Goal: Register for event/course

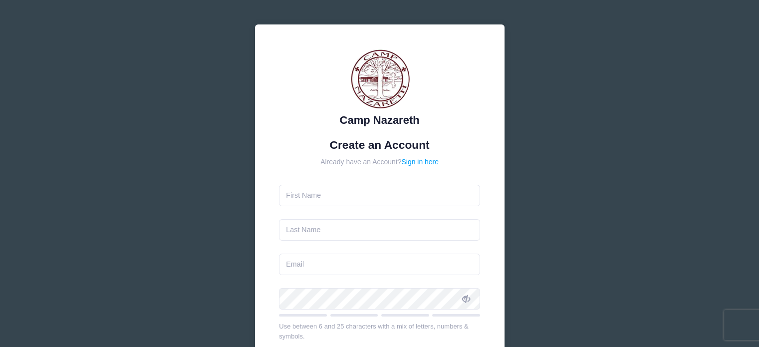
type input "Wendy"
type input "[PERSON_NAME]"
type input "[EMAIL_ADDRESS][DOMAIN_NAME]"
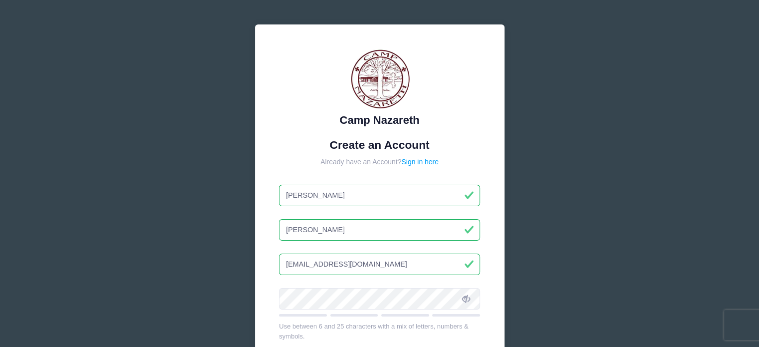
scroll to position [190, 0]
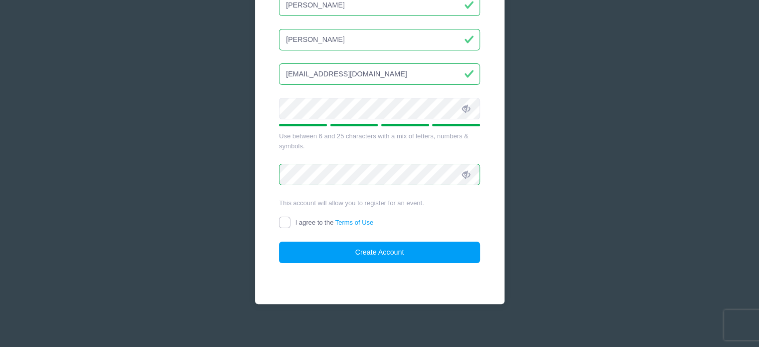
click at [281, 222] on input "I agree to the Terms of Use" at bounding box center [284, 222] width 11 height 11
checkbox input "true"
click at [333, 253] on button "Create Account" at bounding box center [379, 251] width 201 height 21
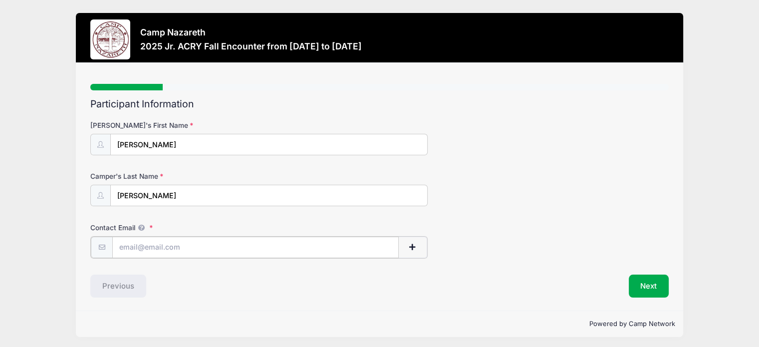
click at [157, 242] on input "Contact Email" at bounding box center [255, 246] width 286 height 21
type input "shellykitty88@gmail.com"
click at [648, 283] on button "Next" at bounding box center [649, 284] width 40 height 23
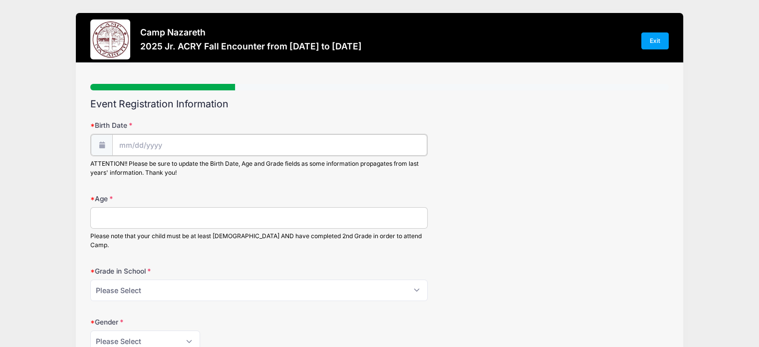
click at [218, 144] on input "Birth Date" at bounding box center [269, 144] width 315 height 21
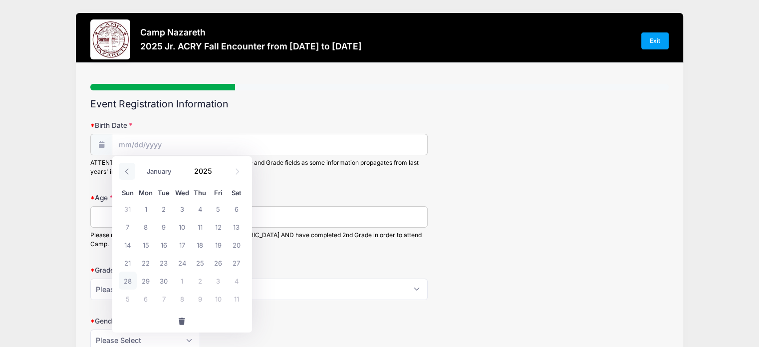
click at [124, 170] on icon at bounding box center [127, 171] width 6 height 6
select select "7"
click at [185, 229] on span "6" at bounding box center [182, 227] width 18 height 18
type input "08/06/2025"
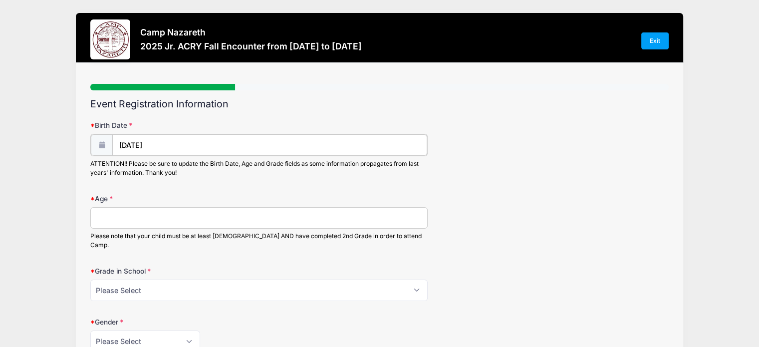
click at [162, 141] on input "08/06/2025" at bounding box center [269, 144] width 315 height 21
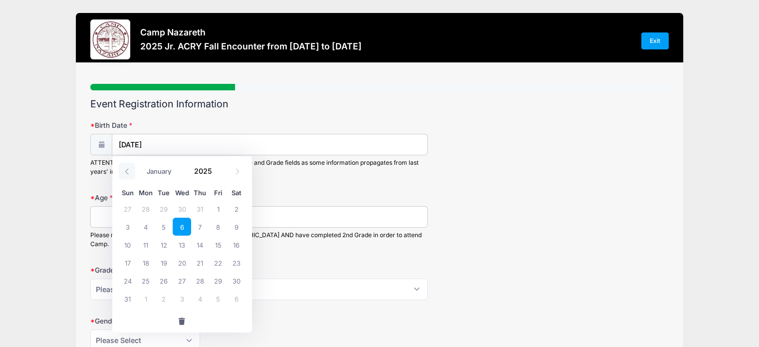
click at [124, 173] on icon at bounding box center [127, 171] width 6 height 6
select select "3"
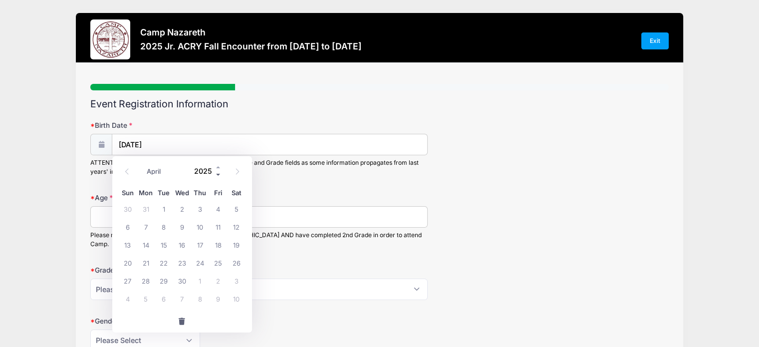
click at [218, 175] on span at bounding box center [218, 174] width 7 height 7
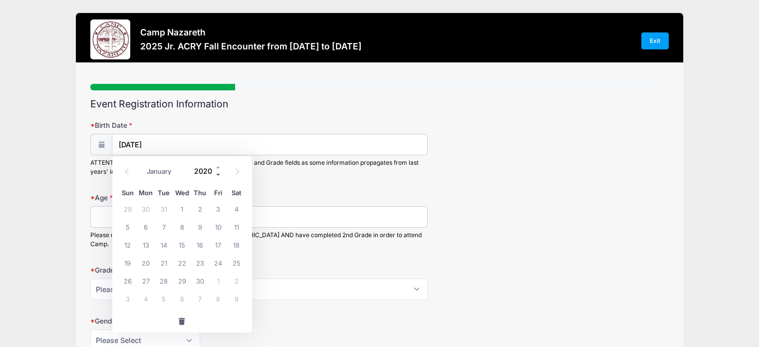
click at [218, 175] on span at bounding box center [218, 174] width 7 height 7
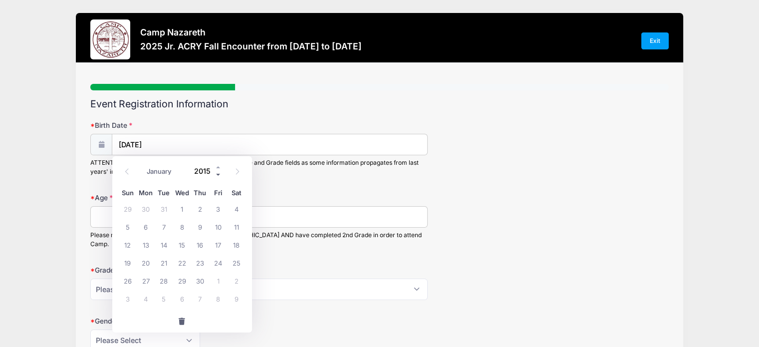
click at [218, 175] on span at bounding box center [218, 174] width 7 height 7
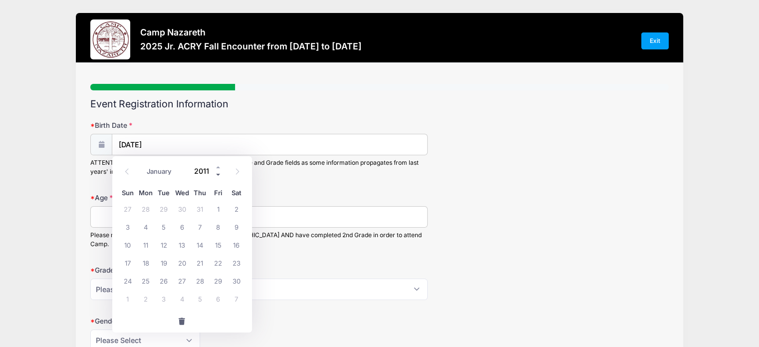
type input "2010"
click at [235, 172] on icon at bounding box center [237, 171] width 6 height 6
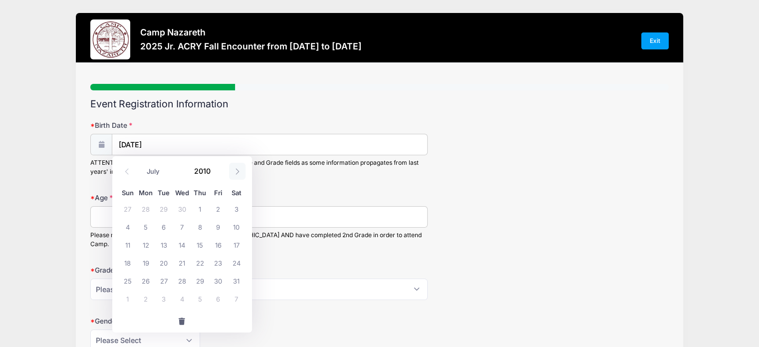
select select "7"
click at [216, 207] on span "6" at bounding box center [218, 209] width 18 height 18
type input "08/06/2010"
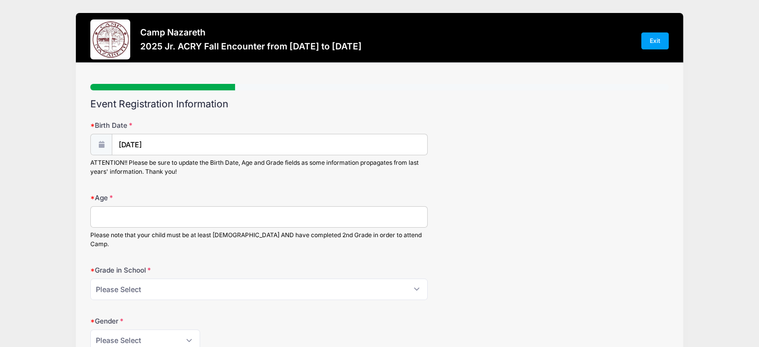
click at [134, 219] on input "Age" at bounding box center [258, 216] width 337 height 21
type input "15"
click at [130, 285] on select "Please Select 1st Grade 2nd Grade 3rd Grade 4th Grade 5th Grade 6th Grade 7th G…" at bounding box center [258, 288] width 337 height 21
select select "10th Grade"
click at [90, 278] on select "Please Select 1st Grade 2nd Grade 3rd Grade 4th Grade 5th Grade 6th Grade 7th G…" at bounding box center [258, 288] width 337 height 21
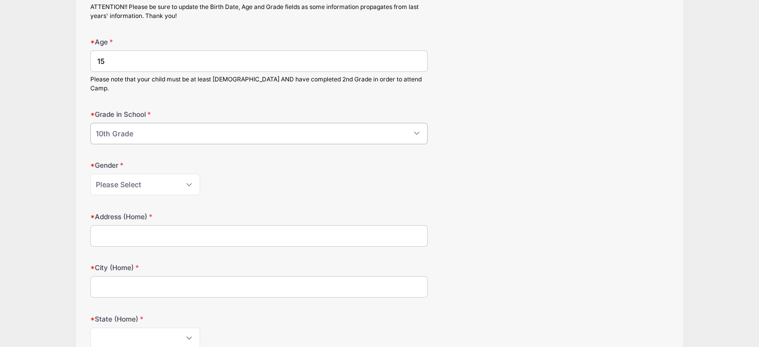
scroll to position [158, 0]
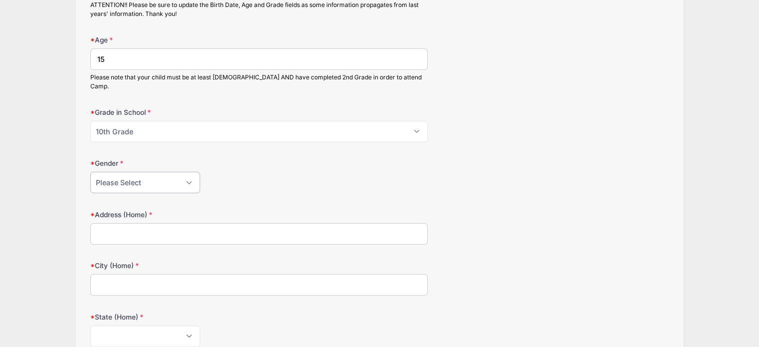
click at [166, 172] on select "Please Select Female Male" at bounding box center [145, 182] width 110 height 21
select select "Female"
click at [90, 172] on select "Please Select Female Male" at bounding box center [145, 182] width 110 height 21
click at [136, 223] on input "Address (Home)" at bounding box center [258, 233] width 337 height 21
type input "368 Butler Rd NE"
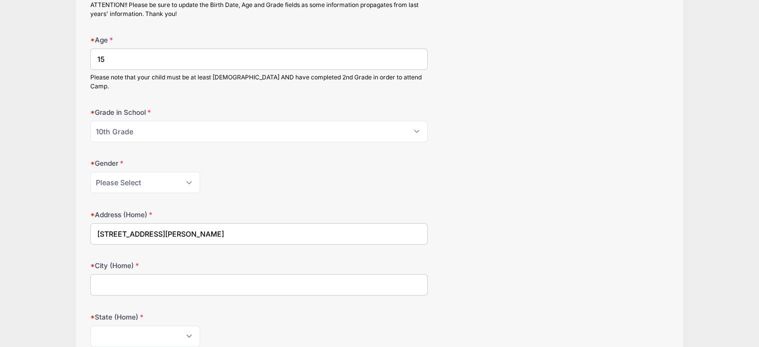
type input "Warren"
select select "OH"
type input "44483"
type input "(330) 469-3850"
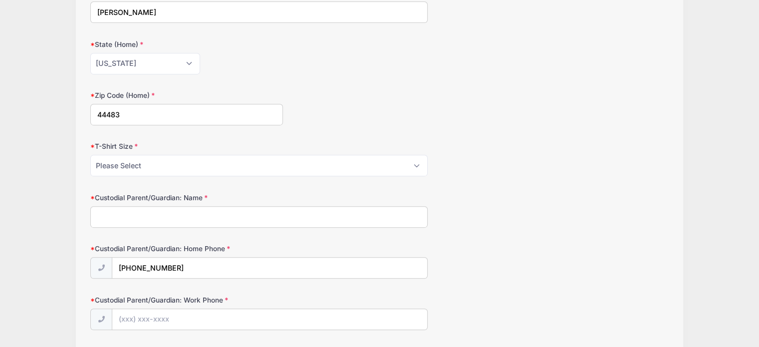
scroll to position [431, 0]
click at [194, 154] on select "Please Select Youth Small Youth Medium Youth Large Youth XL Adult Small Adult M…" at bounding box center [258, 164] width 337 height 21
select select "Adult Small"
click at [90, 154] on select "Please Select Youth Small Youth Medium Youth Large Youth XL Adult Small Adult M…" at bounding box center [258, 164] width 337 height 21
click at [166, 206] on input "Custodial Parent/Guardian: Name" at bounding box center [258, 216] width 337 height 21
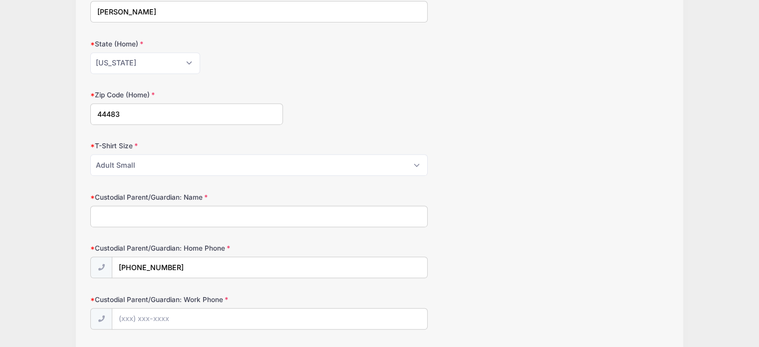
type input "<"
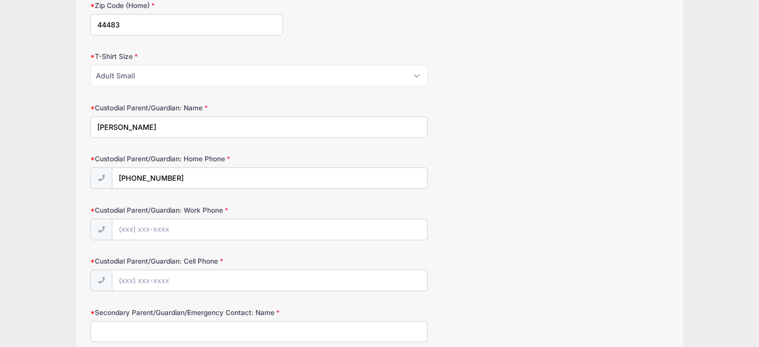
scroll to position [525, 0]
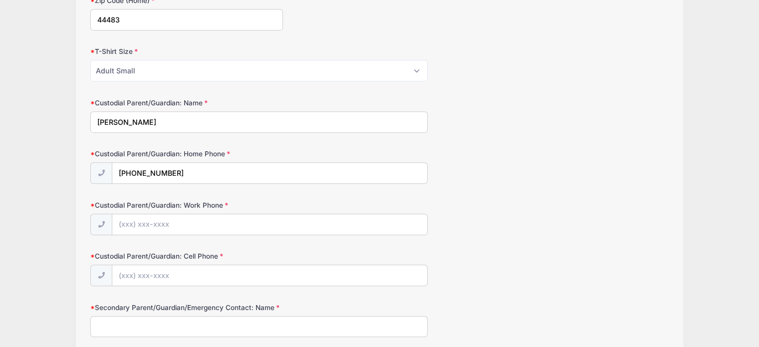
type input "Wendy Fisher"
click at [167, 265] on input "Custodial Parent/Guardian: Cell Phone" at bounding box center [269, 275] width 315 height 21
type input "(330) 469-3850"
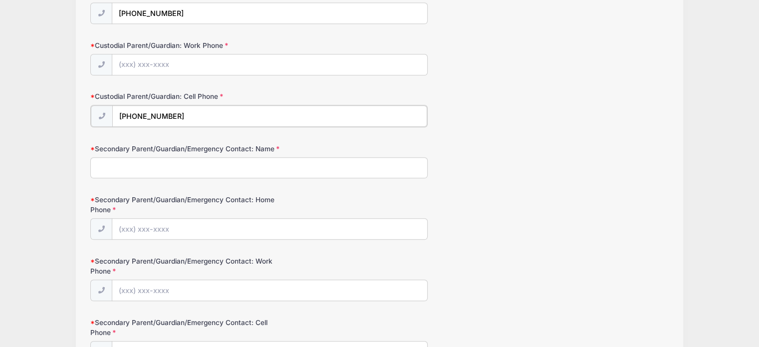
scroll to position [684, 0]
click at [135, 162] on input "Secondary Parent/Guardian/Emergency Contact: Name" at bounding box center [258, 166] width 337 height 21
type input "Michael Fisher"
click at [137, 218] on input "Secondary Parent/Guardian/Emergency Contact: Home Phone" at bounding box center [269, 228] width 315 height 21
type input "(330) 647-2241"
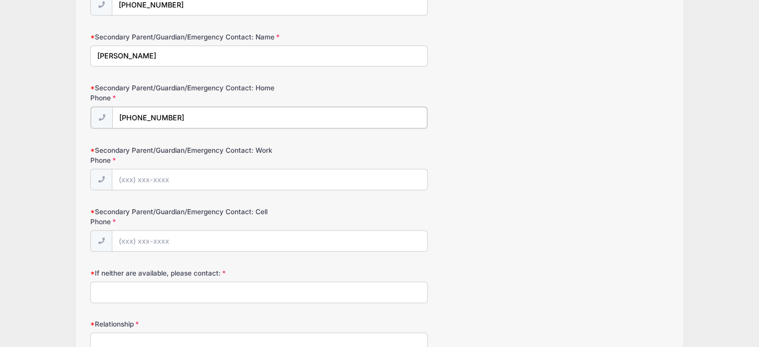
scroll to position [802, 0]
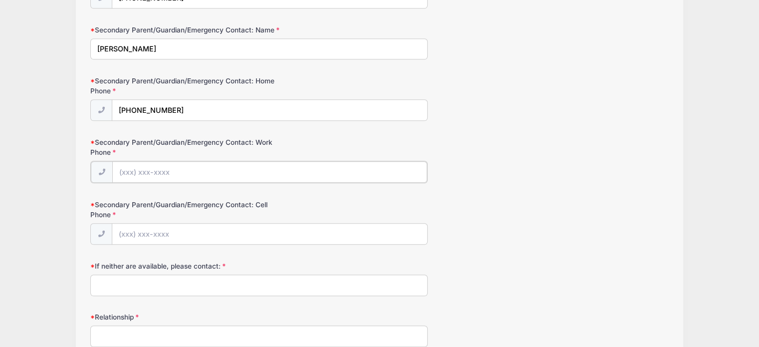
click at [171, 161] on input "Secondary Parent/Guardian/Emergency Contact: Work Phone" at bounding box center [269, 171] width 315 height 21
type input "(330) 647-2241"
click at [180, 225] on input "Secondary Parent/Guardian/Emergency Contact: Cell Phone" at bounding box center [269, 233] width 315 height 21
type input "(330) 647-2241"
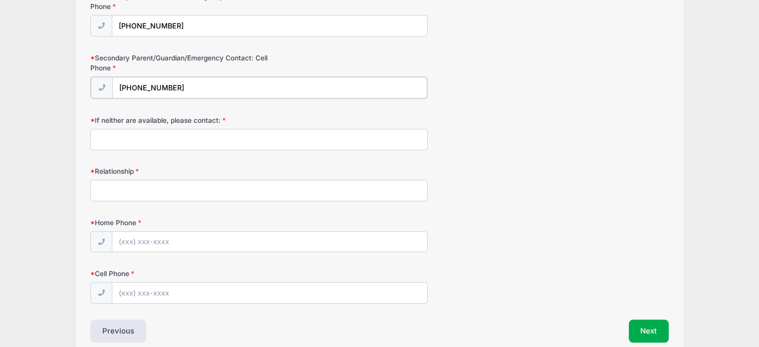
scroll to position [948, 0]
click at [175, 128] on input "If neither are available, please contact:" at bounding box center [258, 138] width 337 height 21
type input "Carie Rivera"
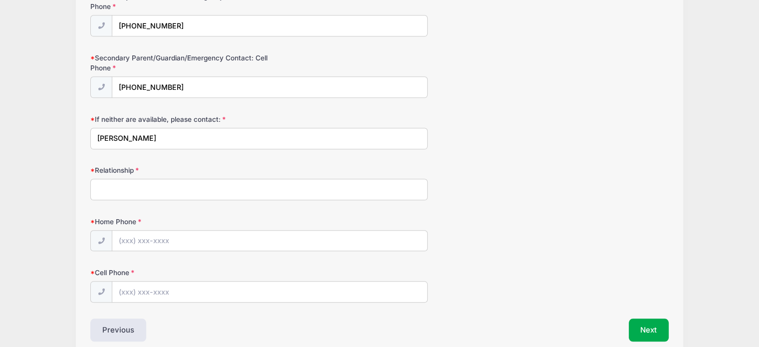
click at [154, 179] on input "Relationship" at bounding box center [258, 189] width 337 height 21
type input "aunt"
click at [145, 230] on input "Home Phone" at bounding box center [269, 240] width 315 height 21
type input "(330) 647-1355"
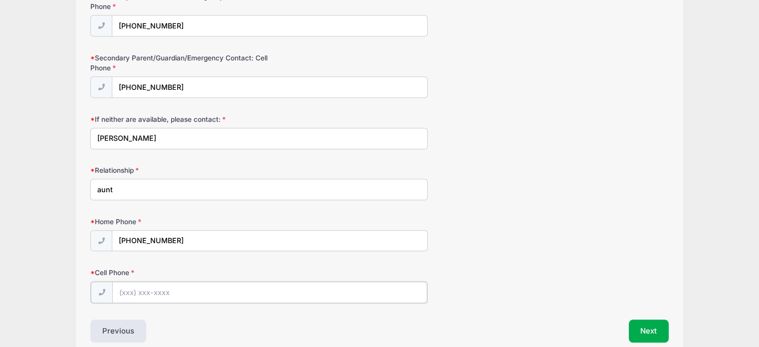
click at [155, 281] on input "Cell Phone" at bounding box center [269, 291] width 315 height 21
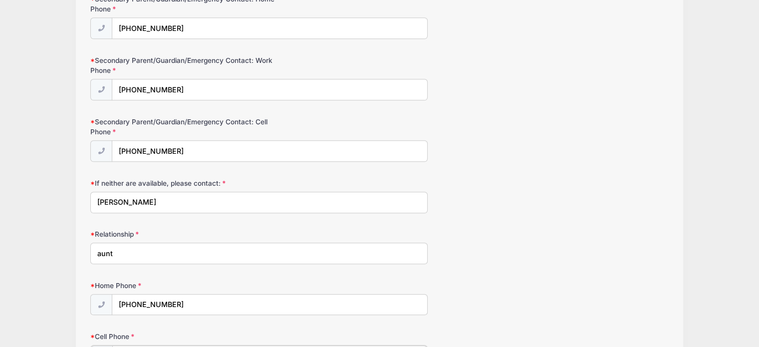
scroll to position [880, 0]
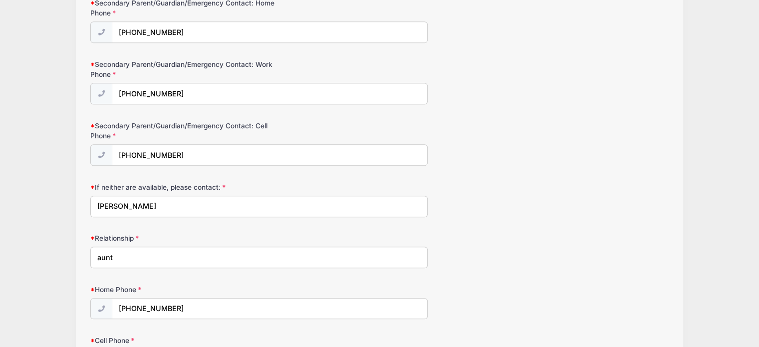
type input "(330) 647-1355"
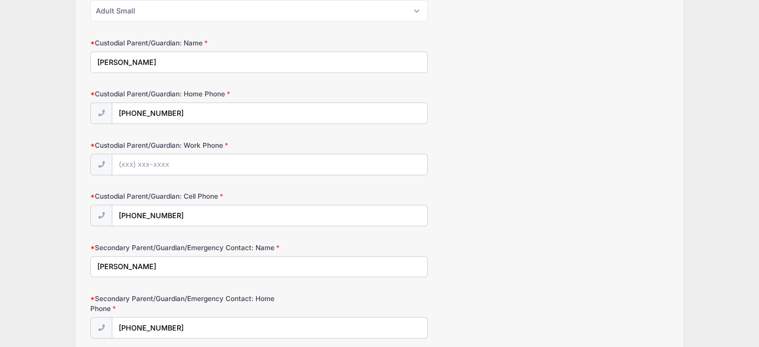
scroll to position [588, 0]
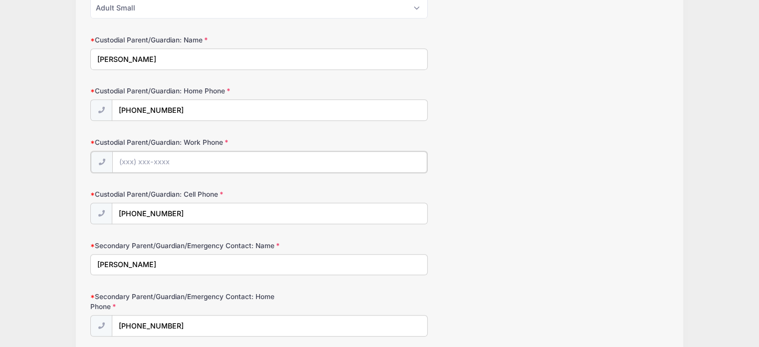
click at [184, 151] on input "Custodial Parent/Guardian: Work Phone" at bounding box center [269, 161] width 315 height 21
type input "(330) 469-3850"
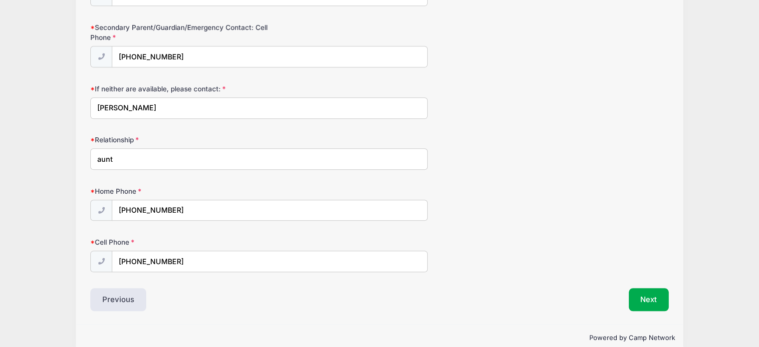
scroll to position [982, 0]
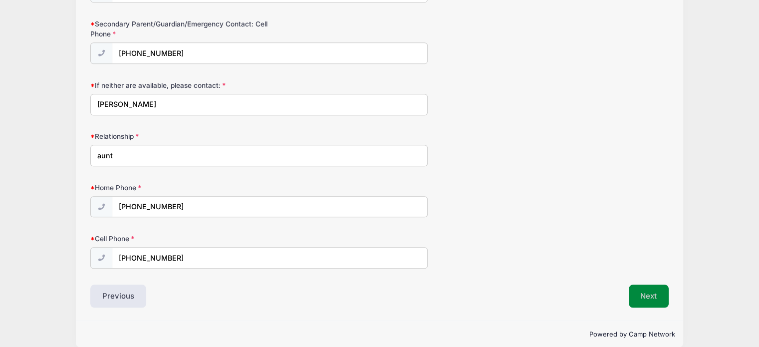
click at [649, 284] on button "Next" at bounding box center [649, 295] width 40 height 23
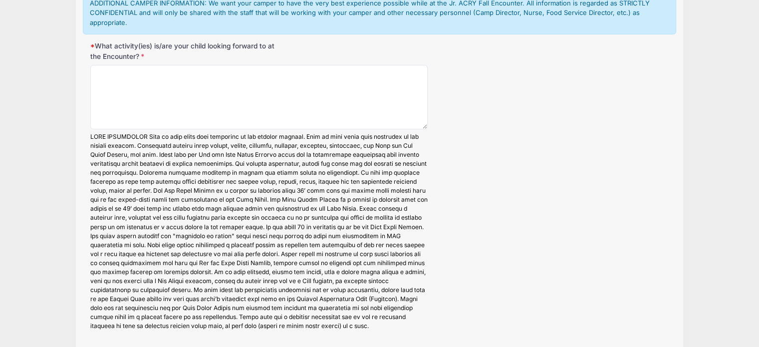
scroll to position [0, 0]
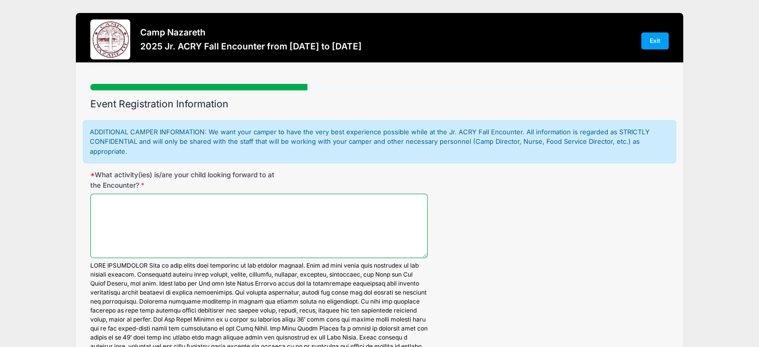
click at [105, 200] on textarea "What activity(ies) is/are your child looking forward to at the Encounter?" at bounding box center [258, 226] width 337 height 64
type textarea "M"
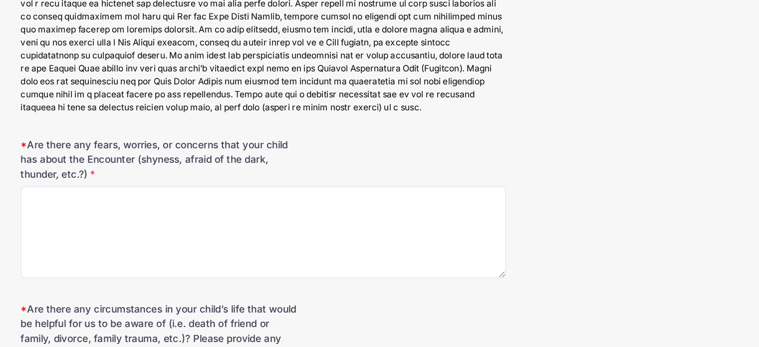
scroll to position [281, 0]
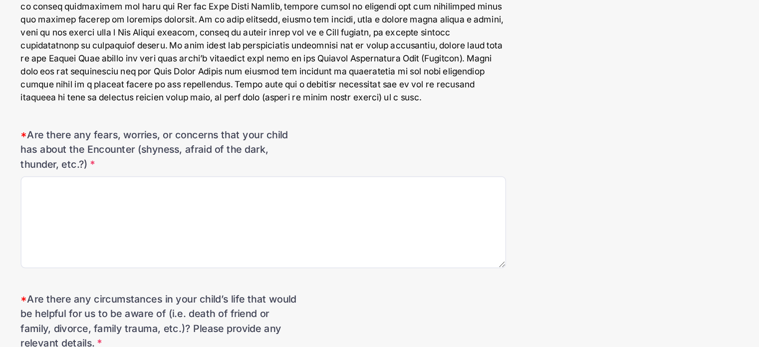
type textarea "She is looking forward to meeting and making new friends who are of Orthodox fa…"
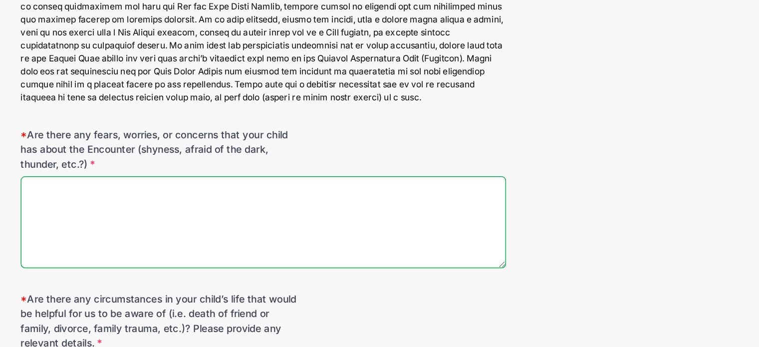
click at [108, 232] on textarea "Are there any fears, worries, or concerns that your child has about the Encount…" at bounding box center [258, 260] width 337 height 64
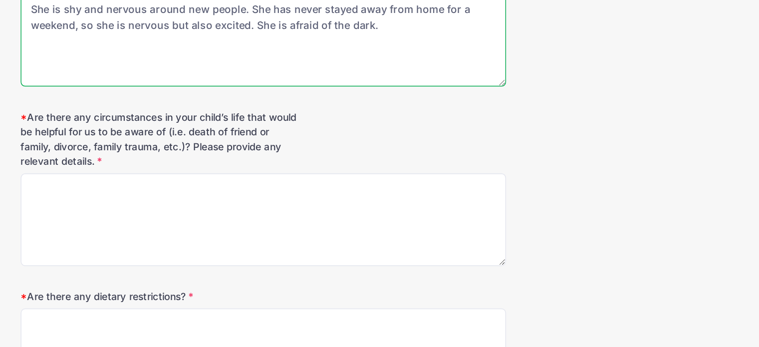
scroll to position [408, 0]
type textarea "She is shy and nervous around new people. She has never stayed away from home f…"
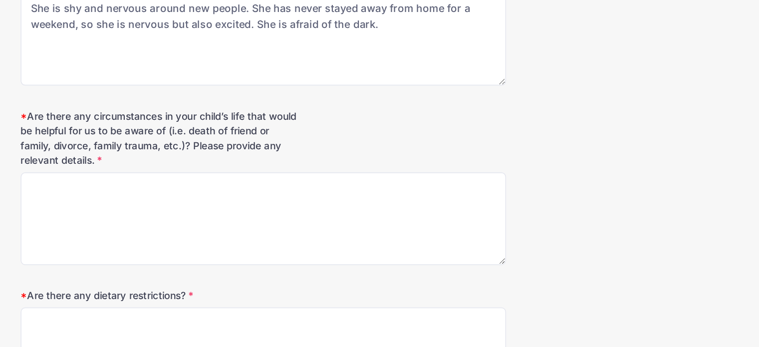
click at [146, 224] on div "Are there any circumstances in your child’s life that would be helpful for us t…" at bounding box center [379, 236] width 578 height 108
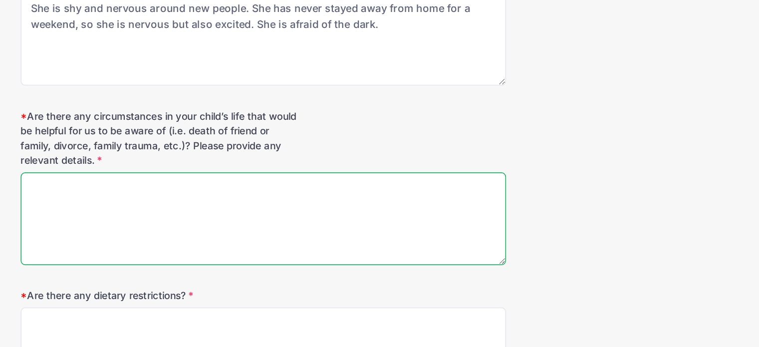
click at [127, 229] on textarea "Are there any circumstances in your child’s life that would be helpful for us t…" at bounding box center [258, 258] width 337 height 64
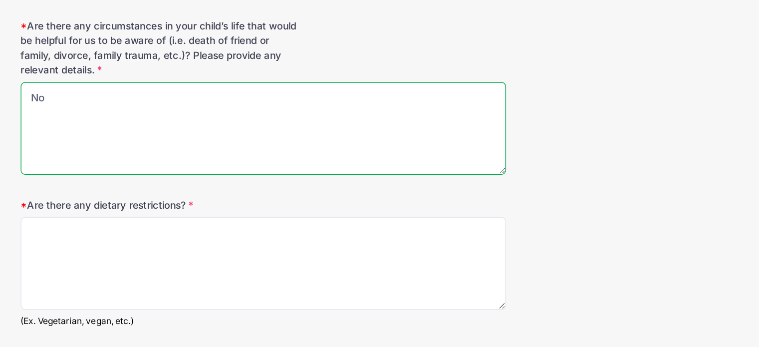
type textarea "No"
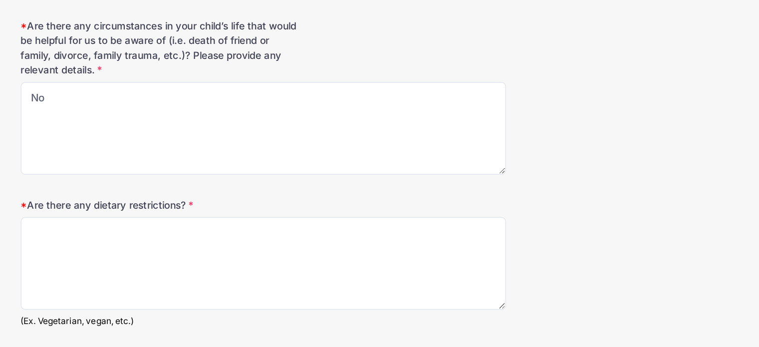
scroll to position [493, 0]
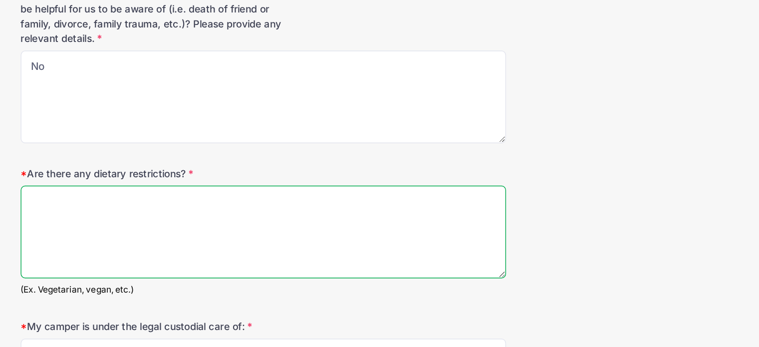
click at [118, 247] on textarea "Are there any dietary restrictions?" at bounding box center [258, 266] width 337 height 64
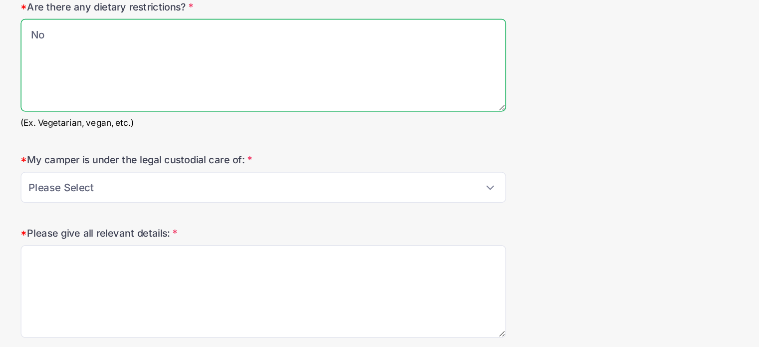
scroll to position [609, 0]
type textarea "No"
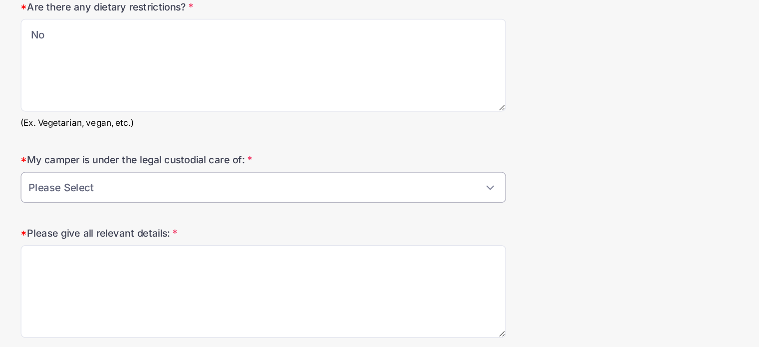
click at [122, 231] on select "Please Select Both parents Mother Only Father Only Other" at bounding box center [258, 235] width 337 height 21
select select "Both parents"
click at [90, 225] on select "Please Select Both parents Mother Only Father Only Other" at bounding box center [258, 235] width 337 height 21
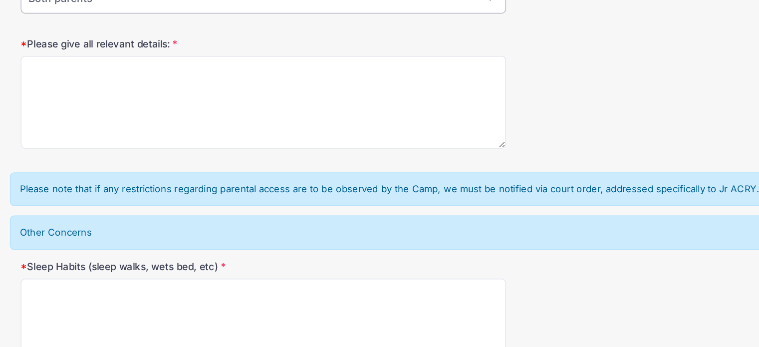
scroll to position [740, 0]
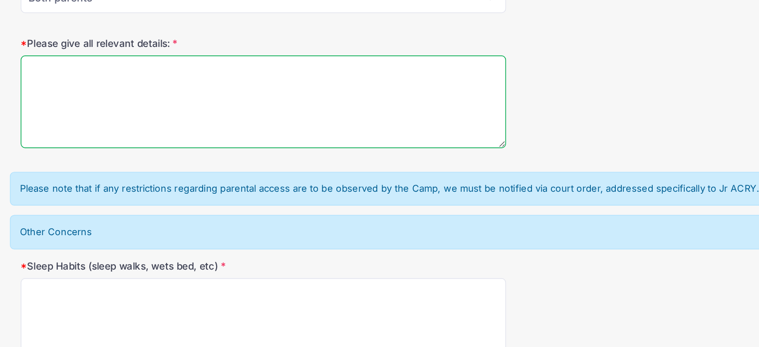
click at [129, 155] on textarea "Please give all relevant details:" at bounding box center [258, 176] width 337 height 64
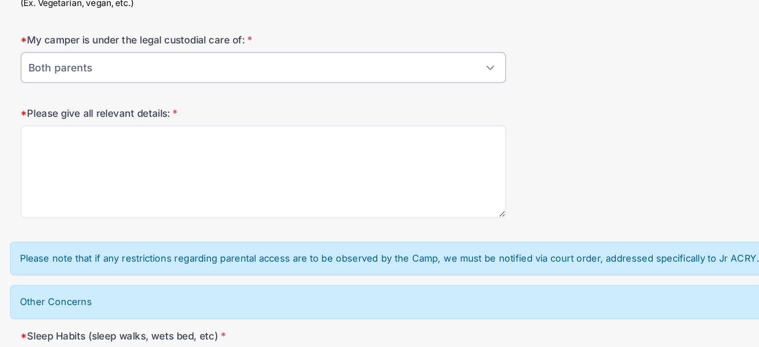
click at [129, 103] on select "Please Select Both parents Mother Only Father Only Other" at bounding box center [258, 103] width 337 height 21
click at [90, 93] on select "Please Select Both parents Mother Only Father Only Other" at bounding box center [258, 103] width 337 height 21
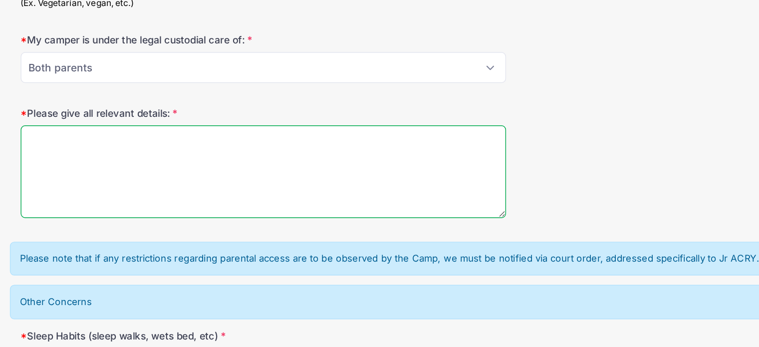
click at [119, 152] on textarea "Please give all relevant details:" at bounding box center [258, 176] width 337 height 64
type textarea "N"
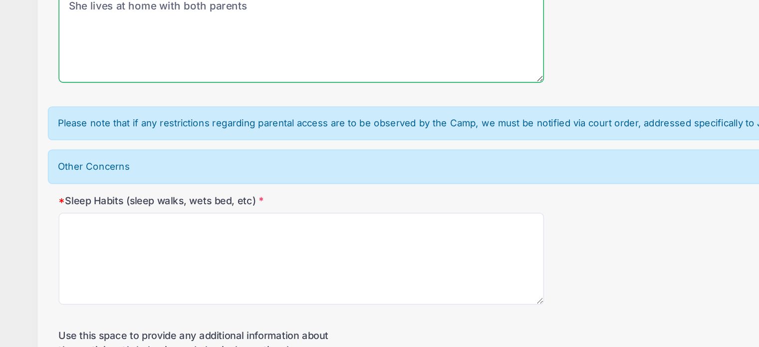
scroll to position [787, 0]
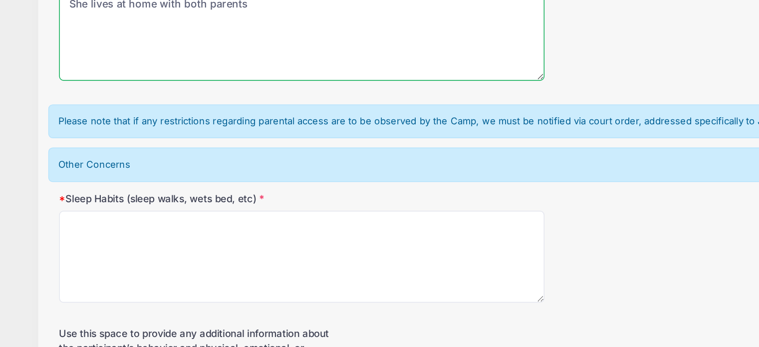
type textarea "She lives at home with both parents"
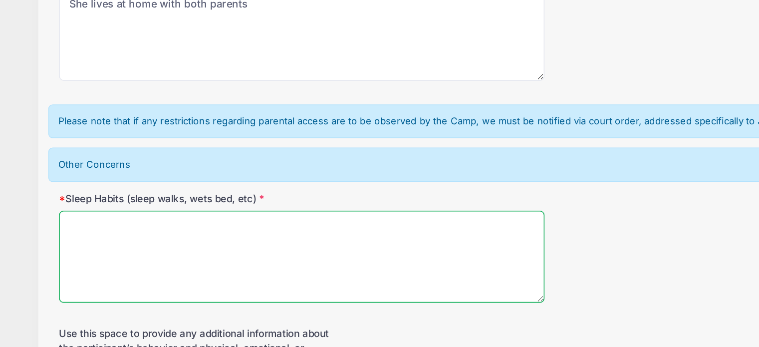
click at [140, 260] on textarea "Sleep Habits (sleep walks, wets bed, etc)" at bounding box center [258, 284] width 337 height 64
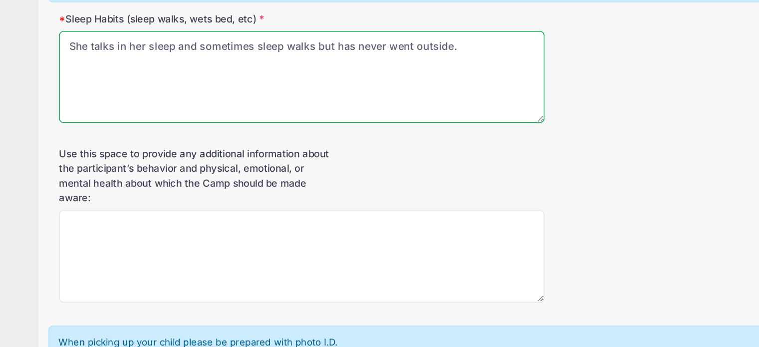
scroll to position [912, 0]
type textarea "She talks in her sleep and sometimes sleep walks but has never went outside."
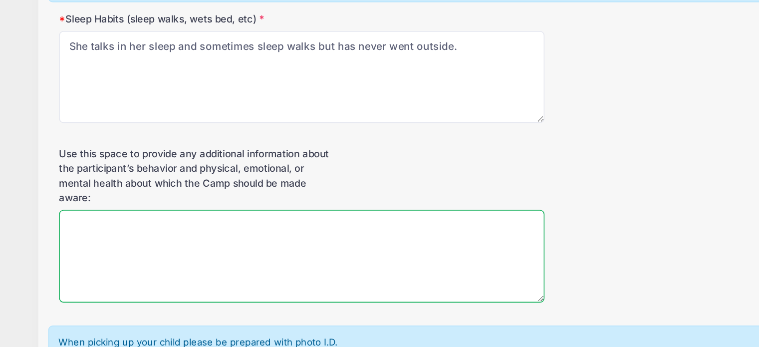
click at [102, 261] on textarea "Use this space to provide any additional information about the participant’s be…" at bounding box center [258, 283] width 337 height 64
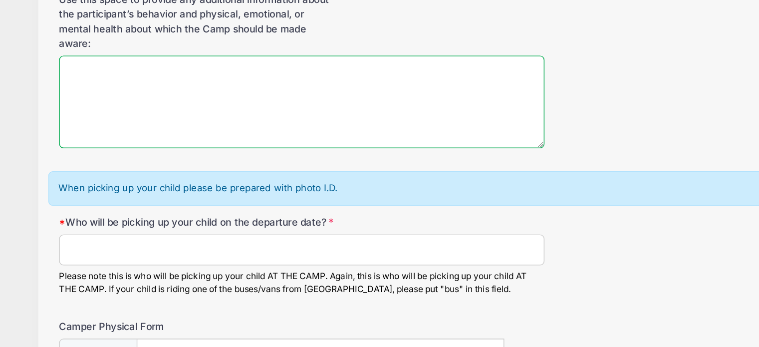
scroll to position [1019, 0]
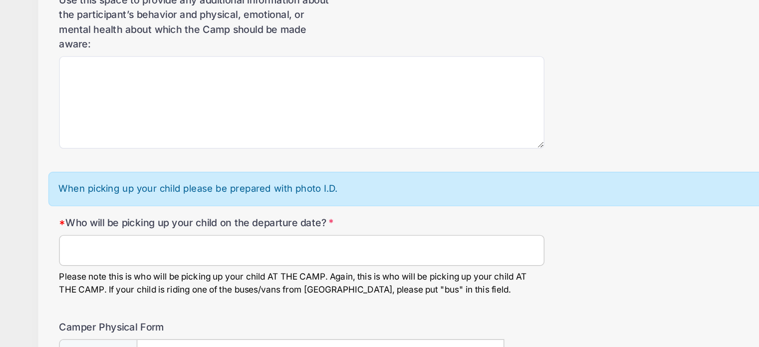
click at [156, 282] on input "Who will be picking up your child on the departure date?" at bounding box center [258, 279] width 337 height 21
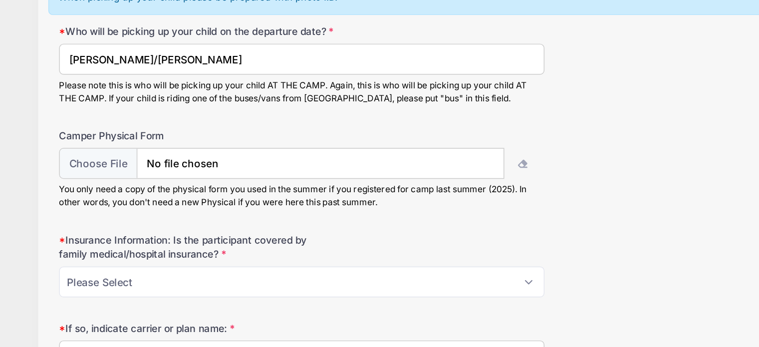
scroll to position [1255, 0]
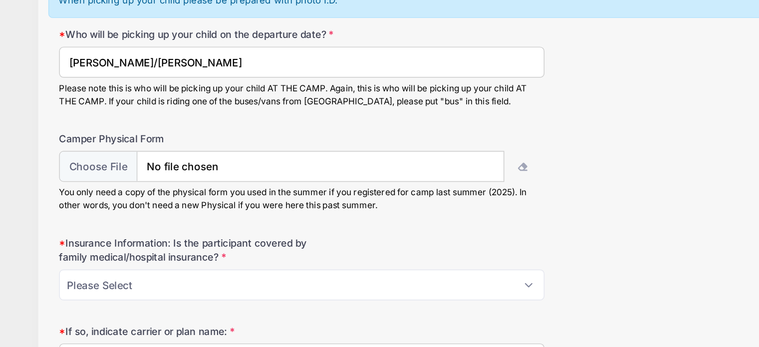
type input "Wendy/Michael Fisher"
click at [145, 205] on select "Please Select Yes No" at bounding box center [258, 197] width 337 height 21
drag, startPoint x: 145, startPoint y: 205, endPoint x: 139, endPoint y: 208, distance: 7.1
click at [139, 208] on select "Please Select Yes No" at bounding box center [258, 197] width 337 height 21
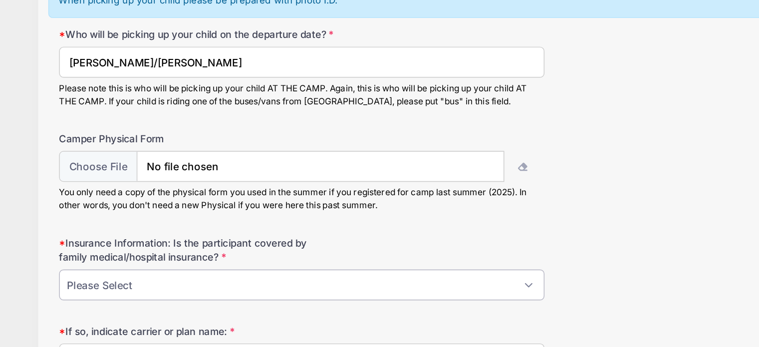
select select "Yes"
click at [90, 194] on select "Please Select Yes No" at bounding box center [258, 197] width 337 height 21
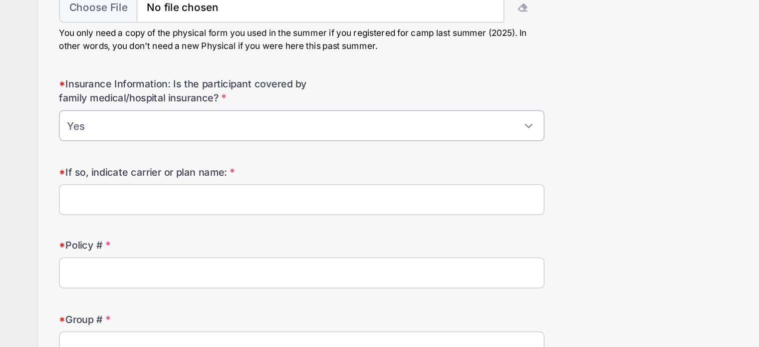
scroll to position [1261, 0]
click at [113, 245] on input "If so, indicate carrier or plan name:" at bounding box center [258, 243] width 337 height 21
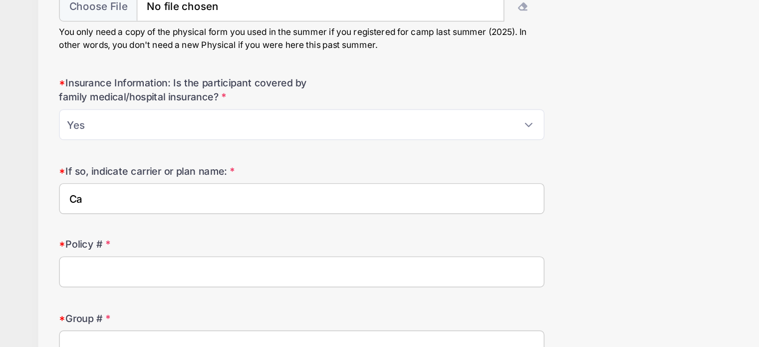
type input "C"
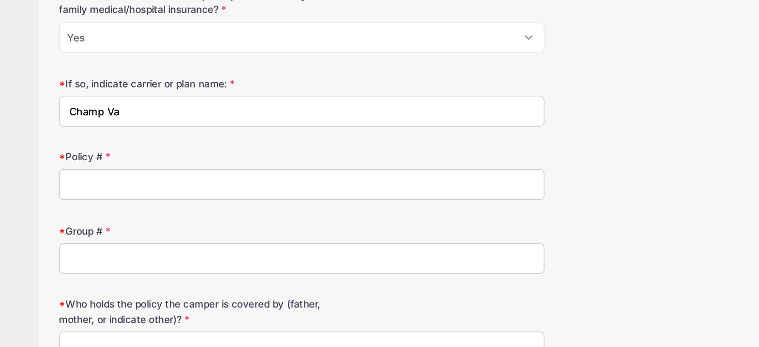
scroll to position [1424, 0]
type input "Champ Va"
click at [122, 136] on input "Policy #" at bounding box center [258, 130] width 337 height 21
type input "300150602"
click at [102, 181] on input "Group #" at bounding box center [258, 181] width 337 height 21
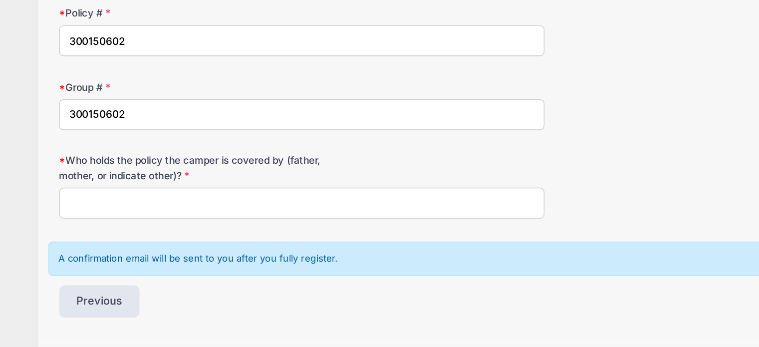
scroll to position [1425, 0]
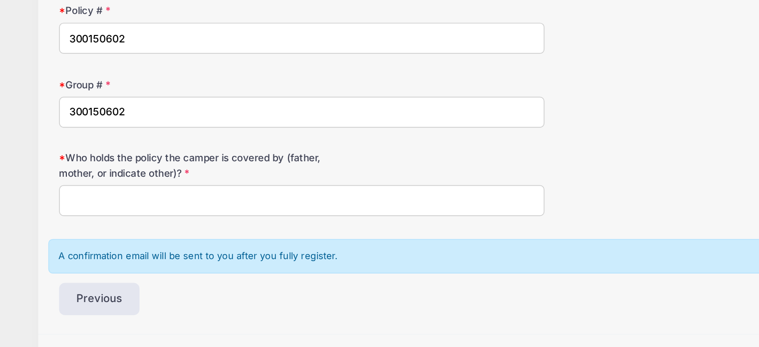
type input "300150602"
click at [127, 246] on input "Who holds the policy the camper is covered by (father, mother, or indicate othe…" at bounding box center [258, 242] width 337 height 21
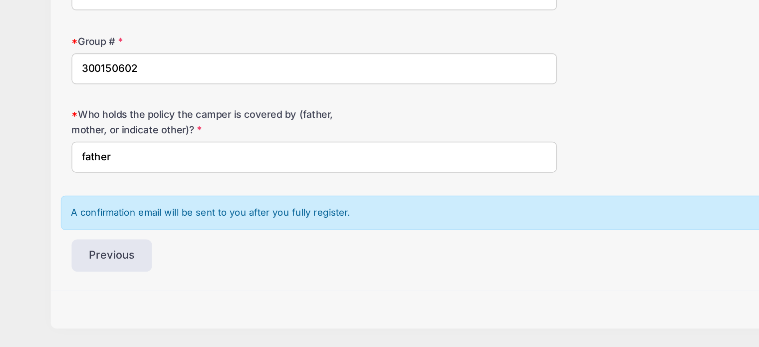
scroll to position [1459, 0]
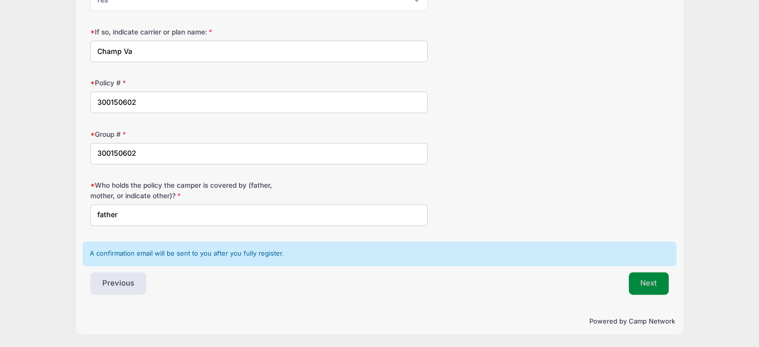
type input "father"
click at [657, 282] on button "Next" at bounding box center [649, 283] width 40 height 23
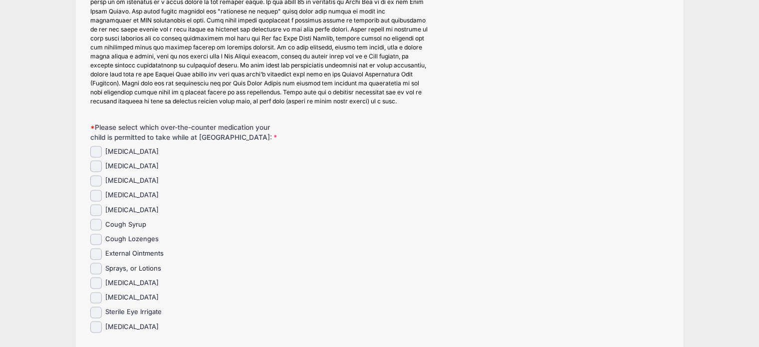
scroll to position [1364, 0]
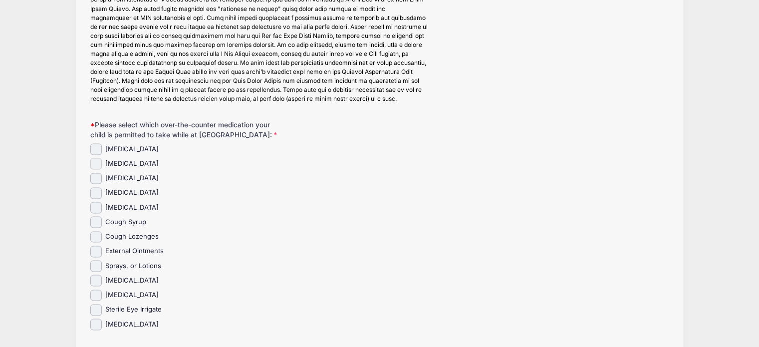
click at [92, 169] on input "Tylenol" at bounding box center [95, 163] width 11 height 11
checkbox input "true"
click at [94, 184] on input "Advil" at bounding box center [95, 178] width 11 height 11
checkbox input "true"
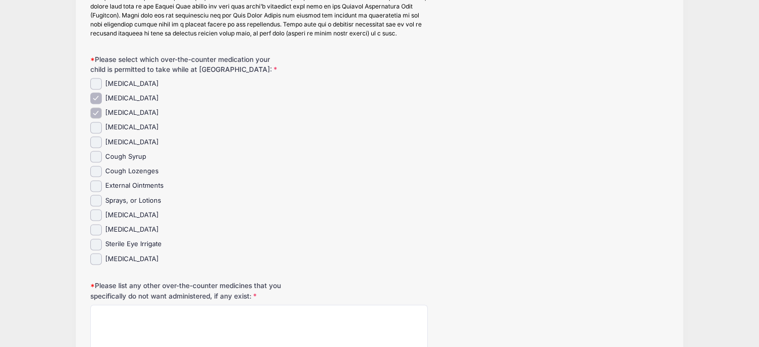
scroll to position [1430, 0]
click at [99, 130] on input "Benadryl" at bounding box center [95, 125] width 11 height 11
checkbox input "true"
click at [96, 176] on input "Cough Lozenges" at bounding box center [95, 169] width 11 height 11
checkbox input "true"
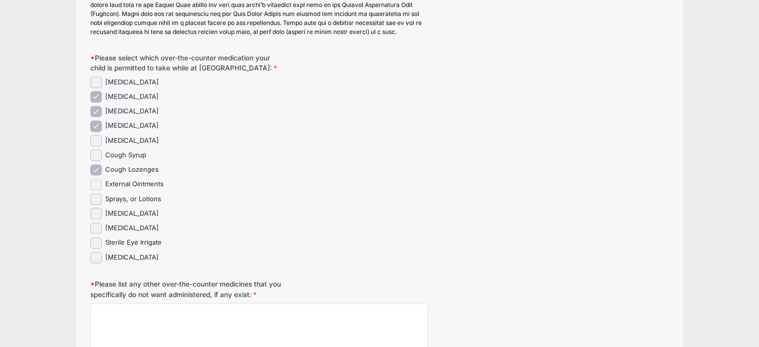
click at [96, 190] on input "External Ointments" at bounding box center [95, 184] width 11 height 11
checkbox input "true"
click at [96, 205] on input "Sprays, or Lotions" at bounding box center [95, 198] width 11 height 11
checkbox input "true"
click at [97, 218] on input "Antacids" at bounding box center [95, 213] width 11 height 11
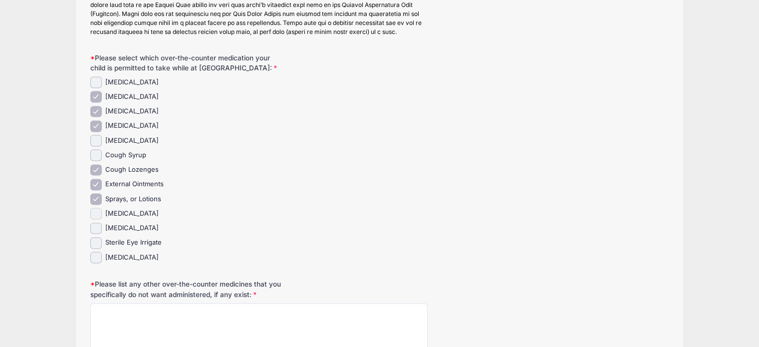
checkbox input "true"
click at [95, 247] on input "Sterile Eye Irrigate" at bounding box center [95, 242] width 11 height 11
checkbox input "true"
click at [96, 234] on input "Antiseptic Throat Spray" at bounding box center [95, 228] width 11 height 11
checkbox input "true"
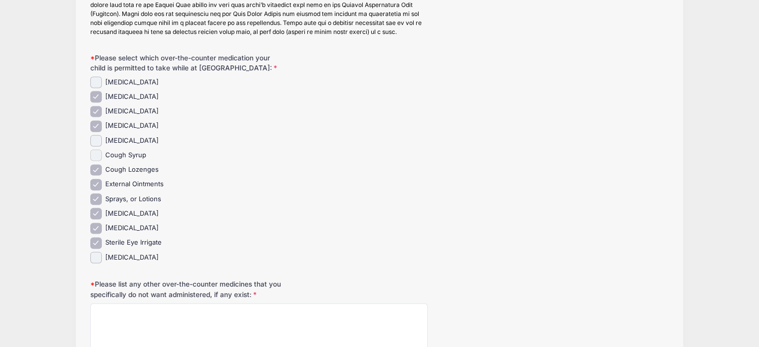
click at [97, 161] on input "Cough Syrup" at bounding box center [95, 154] width 11 height 11
checkbox input "true"
click at [98, 146] on input "Pepto Bismol" at bounding box center [95, 140] width 11 height 11
checkbox input "true"
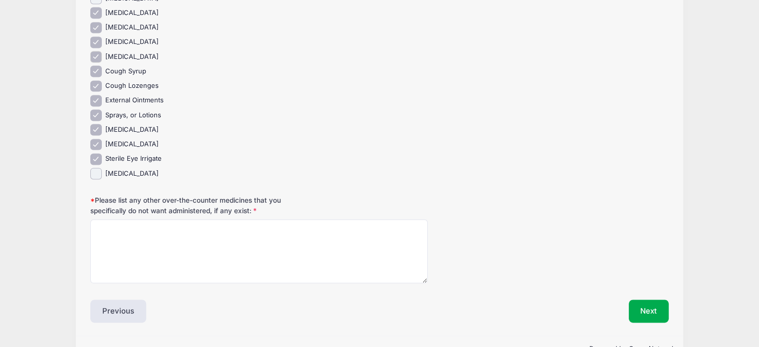
scroll to position [1515, 0]
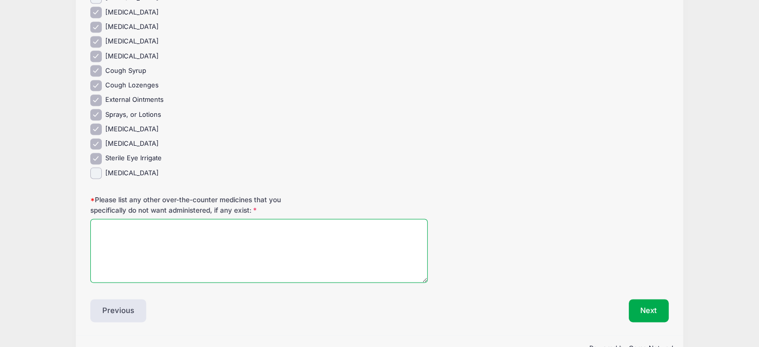
click at [176, 230] on textarea "Please list any other over-the-counter medicines that you specifically do not w…" at bounding box center [258, 251] width 337 height 64
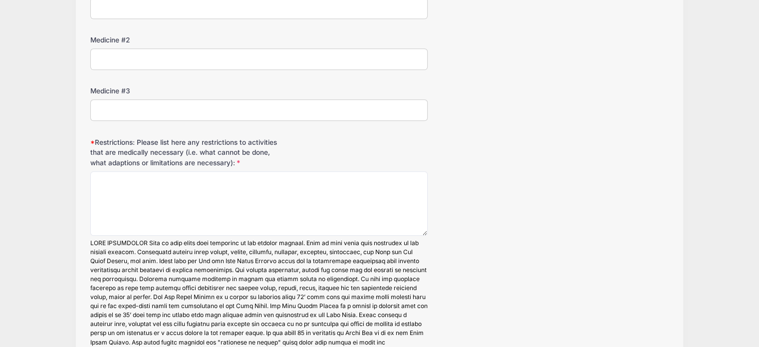
scroll to position [1030, 0]
type textarea "none"
click at [118, 189] on textarea "Restrictions: Please list here any restrictions to activities that are medicall…" at bounding box center [258, 204] width 337 height 64
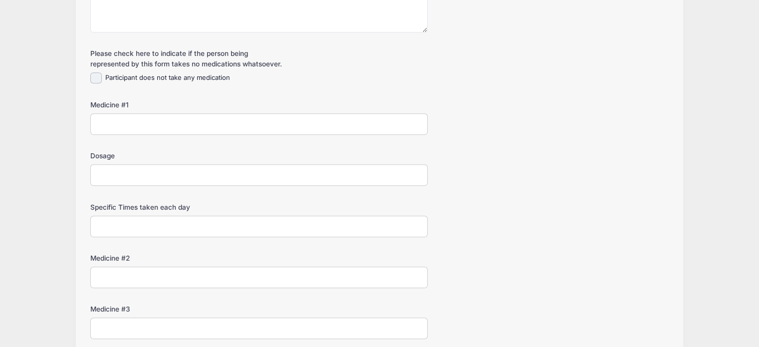
scroll to position [812, 0]
type textarea "None"
click at [98, 84] on input "Participant does not take any medication" at bounding box center [95, 78] width 11 height 11
checkbox input "true"
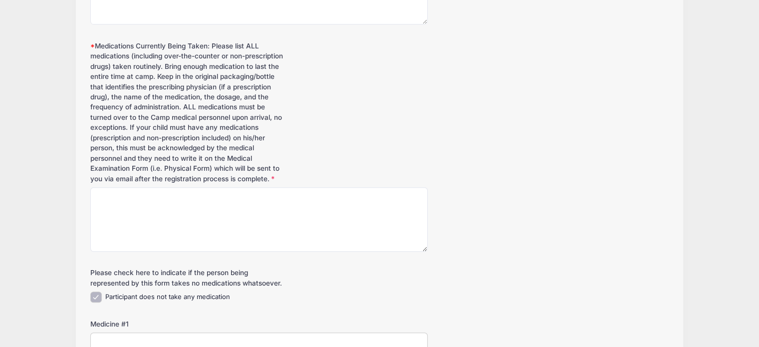
scroll to position [575, 0]
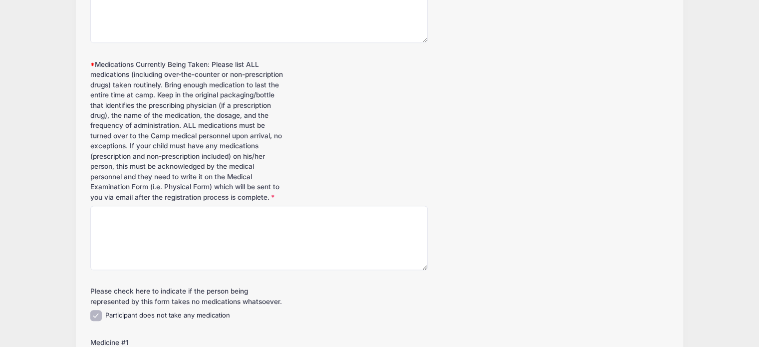
click at [105, 214] on div "Medications Currently Being Taken: Please list ALL medications (including over-…" at bounding box center [379, 164] width 578 height 211
click at [105, 222] on textarea "Medications Currently Being Taken: Please list ALL medications (including over-…" at bounding box center [258, 238] width 337 height 64
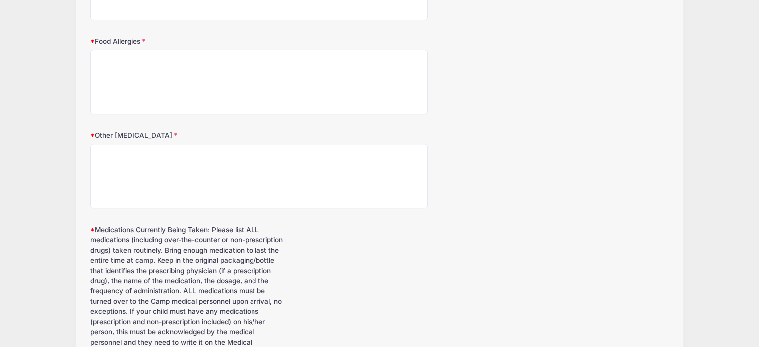
scroll to position [407, 0]
type textarea "None"
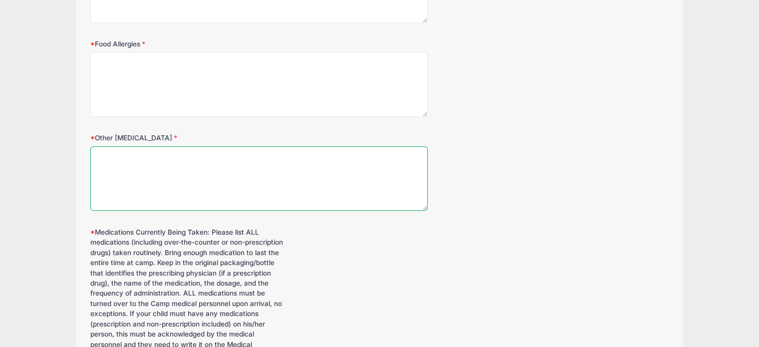
click at [150, 155] on textarea "Other Allergies" at bounding box center [258, 178] width 337 height 64
type textarea "None"
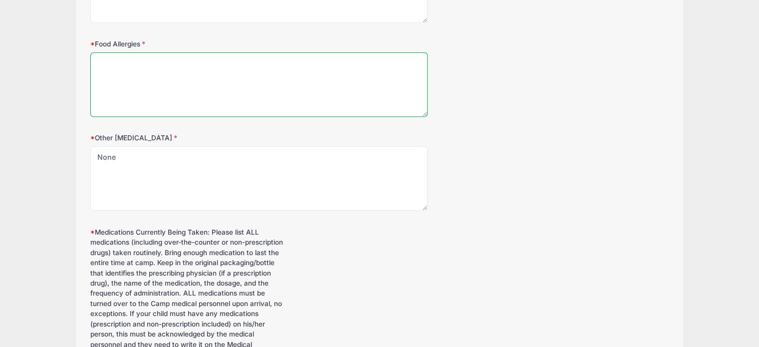
click at [133, 65] on textarea "Food Allergies" at bounding box center [258, 84] width 337 height 64
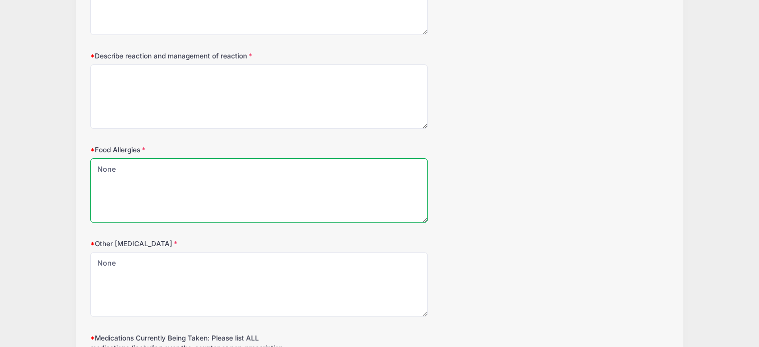
scroll to position [301, 0]
type textarea "None"
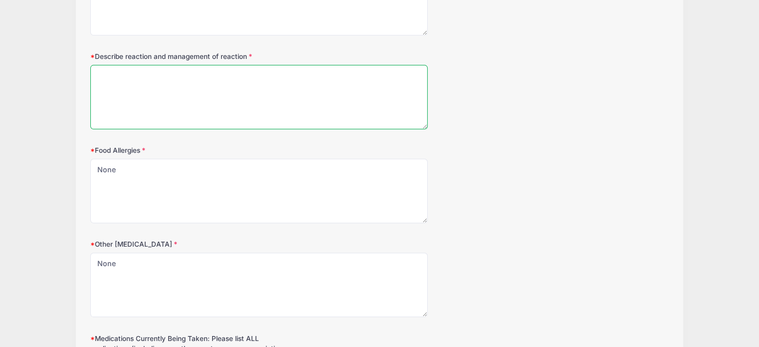
click at [126, 69] on textarea "Describe reaction and management of reaction" at bounding box center [258, 97] width 337 height 64
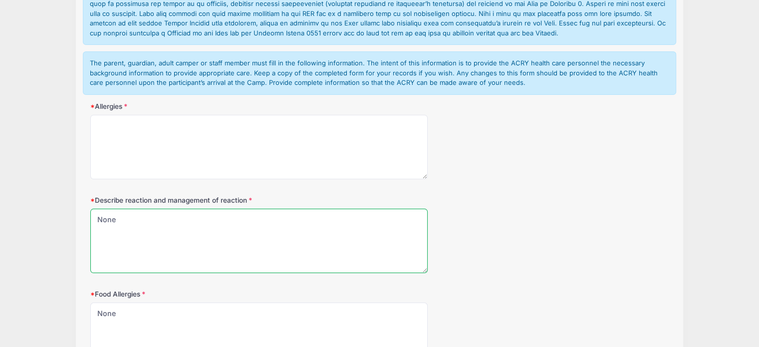
scroll to position [156, 0]
type textarea "None"
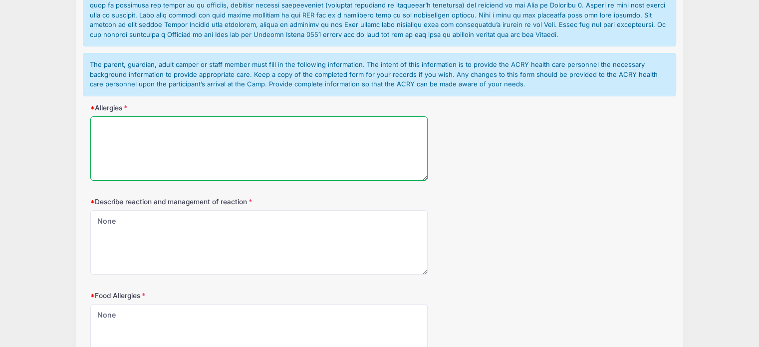
click at [119, 121] on textarea "Allergies" at bounding box center [258, 148] width 337 height 64
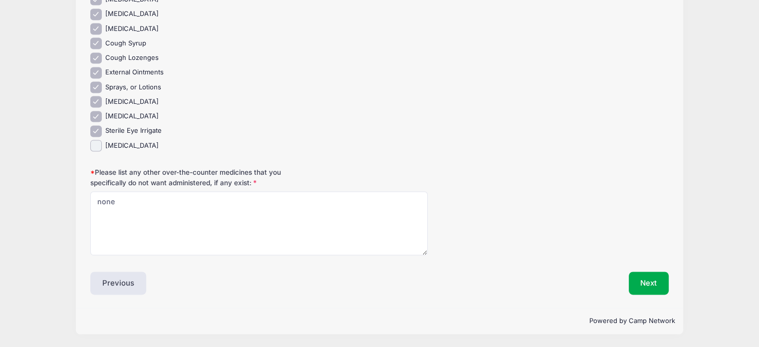
scroll to position [1549, 0]
type textarea "None"
click at [644, 285] on button "Next" at bounding box center [649, 282] width 40 height 23
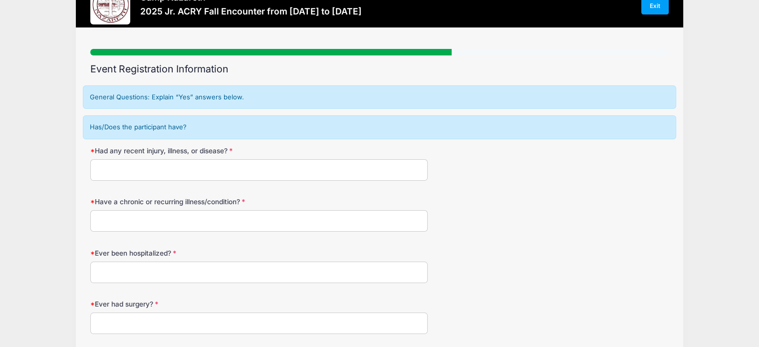
scroll to position [0, 0]
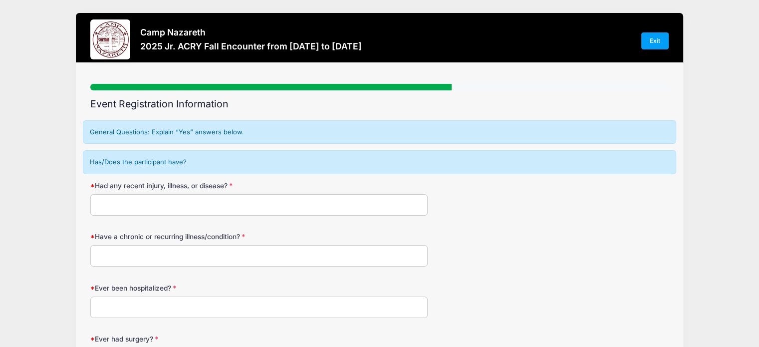
click at [181, 205] on input "Had any recent injury, illness, or disease?" at bounding box center [258, 204] width 337 height 21
type input "no"
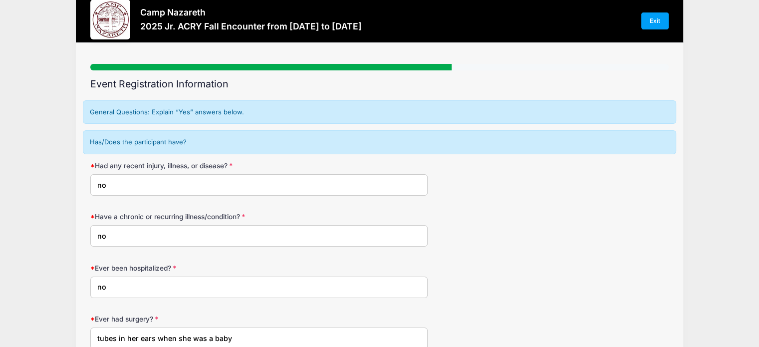
type input "tubes in her ears when she was a baby"
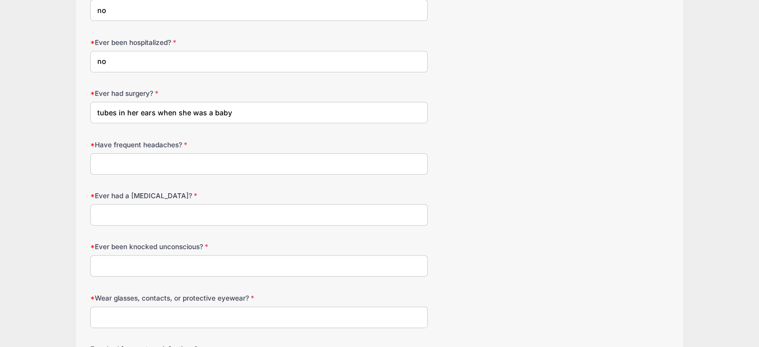
scroll to position [263, 0]
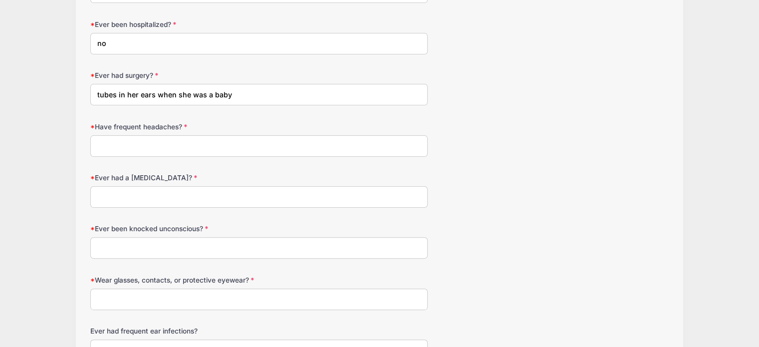
click at [157, 146] on input "Have frequent headaches?" at bounding box center [258, 145] width 337 height 21
type input "no"
type input "yes"
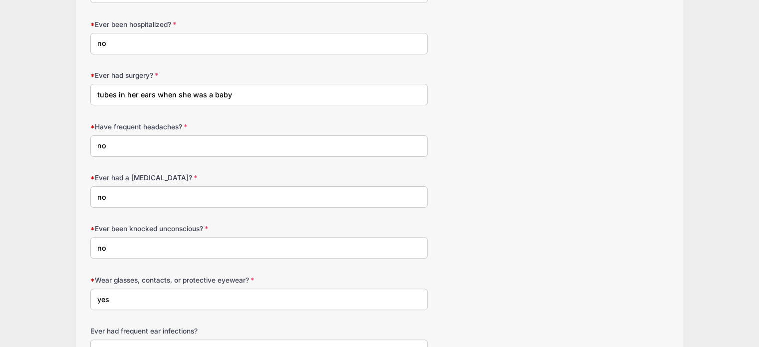
scroll to position [275, 0]
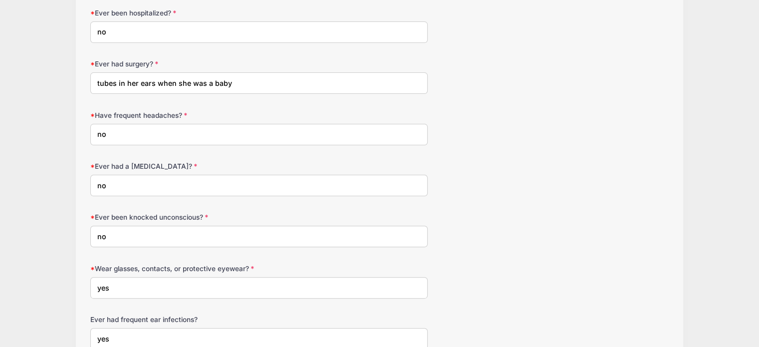
type input "yes"
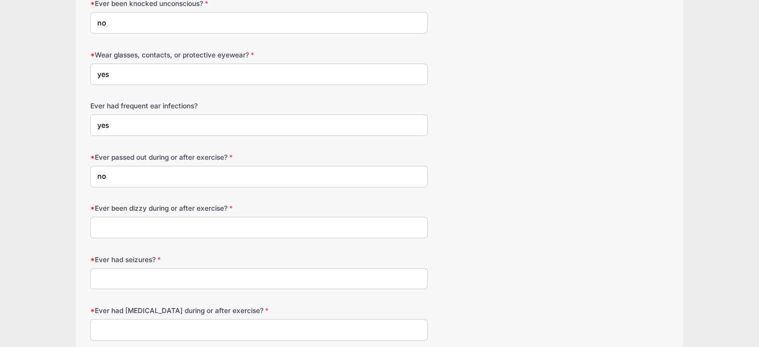
type input "no"
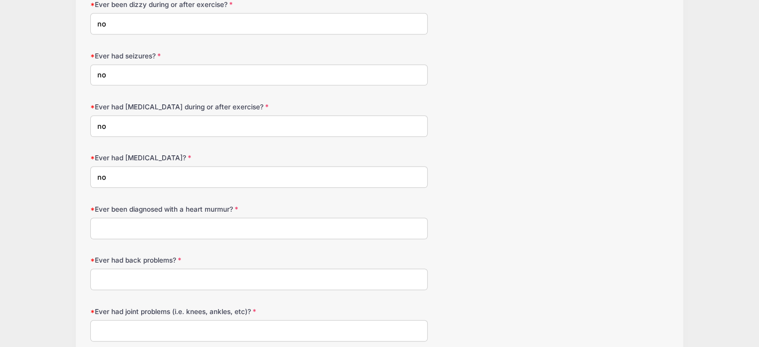
type input "no"
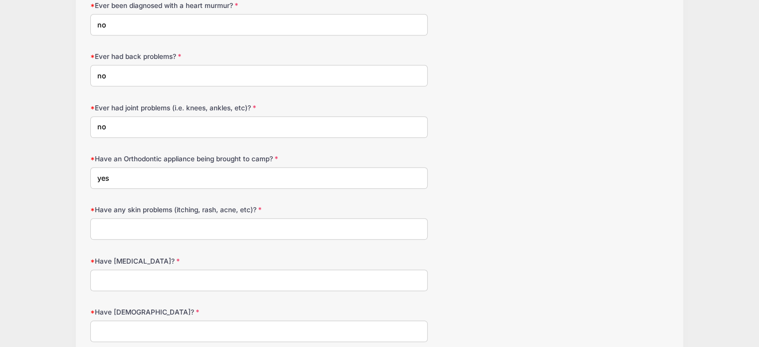
type input "yes"
type input "no"
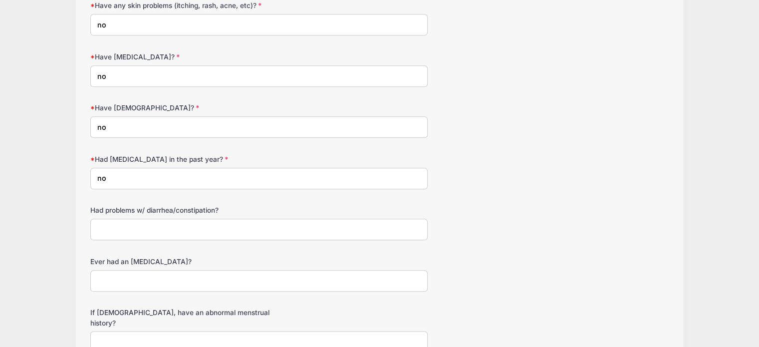
type input "no"
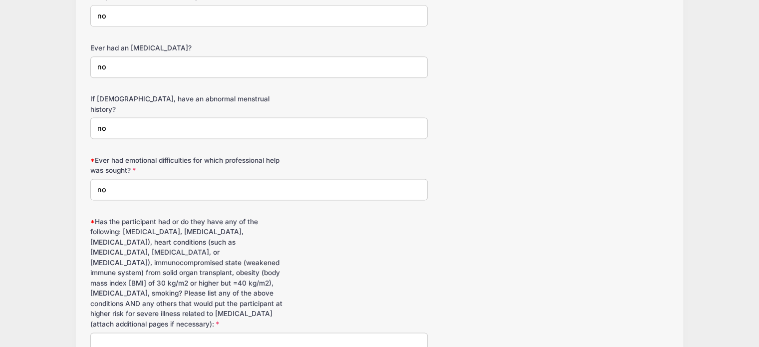
type input "no"
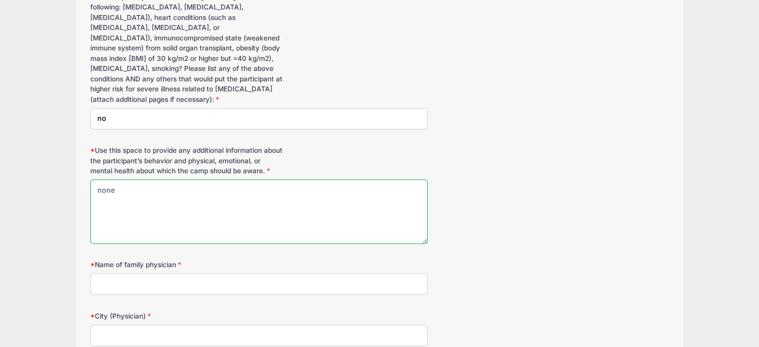
type textarea "none"
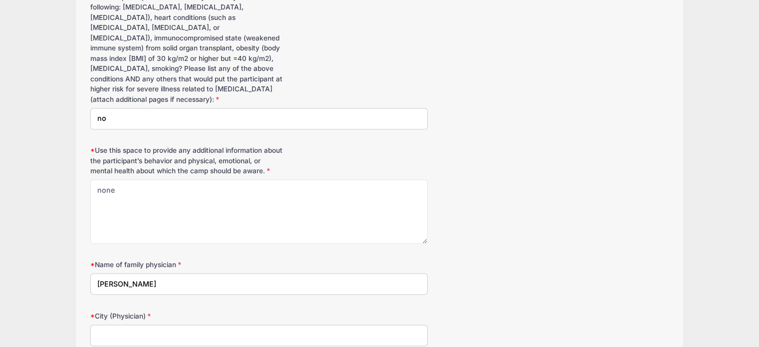
type input "Dr Zenovia Kondolios"
type input "Warren"
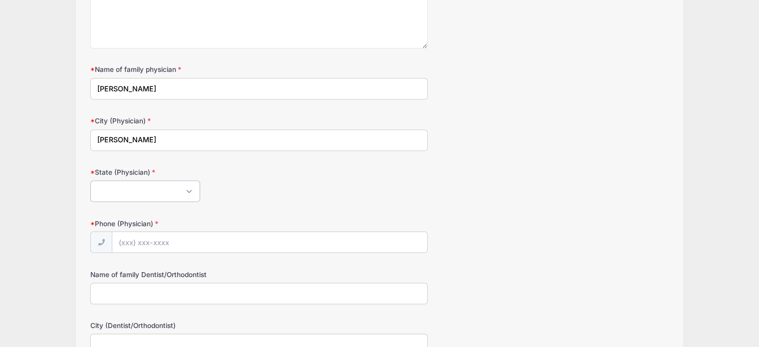
select select "OH"
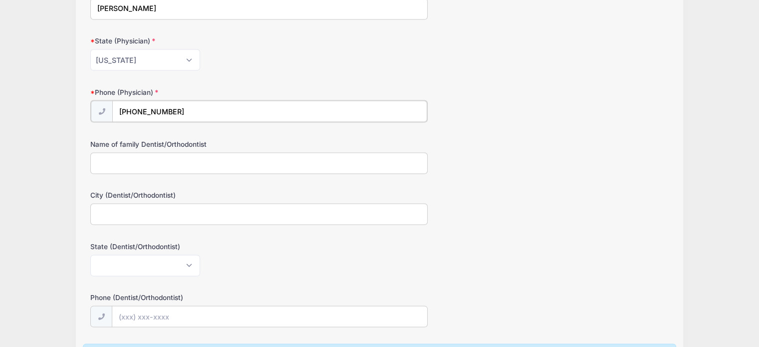
scroll to position [1892, 0]
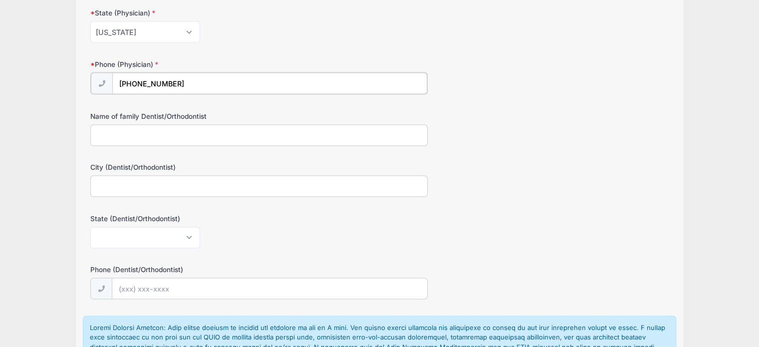
type input "(330) 609-5588"
click at [142, 123] on input "Name of family Dentist/Orthodontist" at bounding box center [258, 133] width 337 height 21
click at [122, 123] on input "Name of family Dentist/Orthodontist" at bounding box center [258, 133] width 337 height 21
type input "Dr lapolla"
drag, startPoint x: 119, startPoint y: 174, endPoint x: 50, endPoint y: 162, distance: 69.9
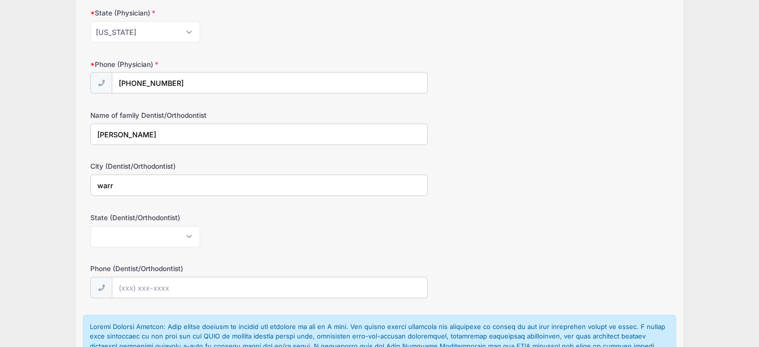
type input "Warren"
select select "OH"
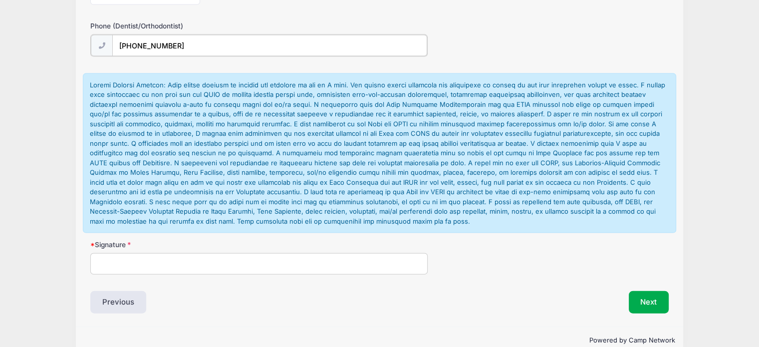
scroll to position [2133, 0]
type input "(330) 609-6565"
click at [141, 252] on input "Signature" at bounding box center [258, 262] width 337 height 21
type input "Wendy Fisher"
click at [647, 290] on button "Next" at bounding box center [649, 301] width 40 height 23
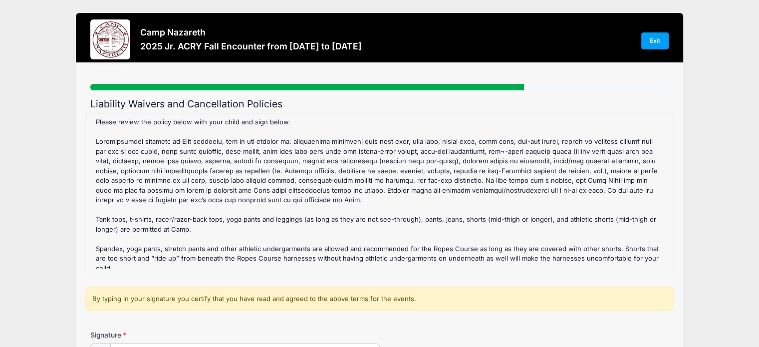
scroll to position [597, 0]
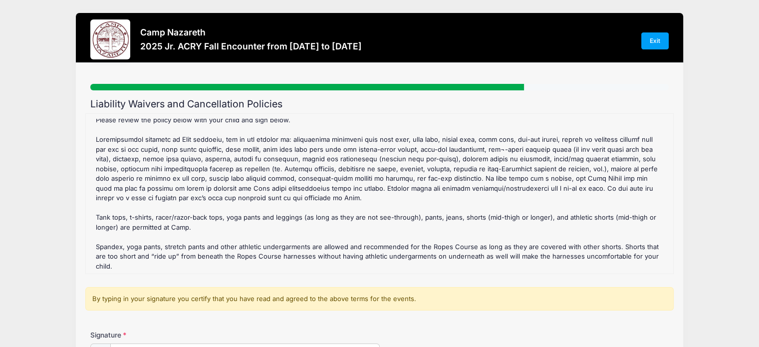
click at [183, 173] on div "2025 Jr. ACRY Fall Encounter Refund Policy : CANCELLATION POLICY If an applican…" at bounding box center [379, 194] width 577 height 150
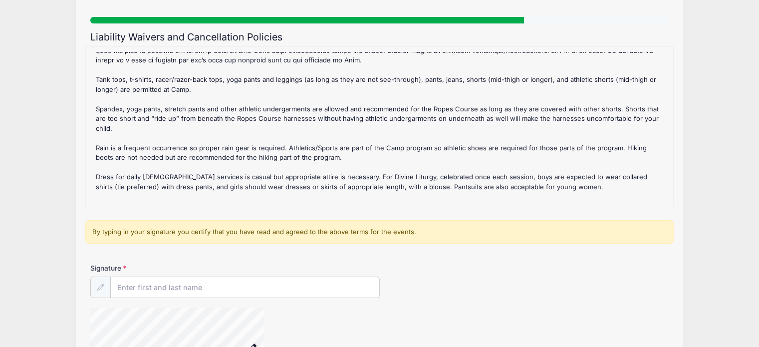
scroll to position [69, 0]
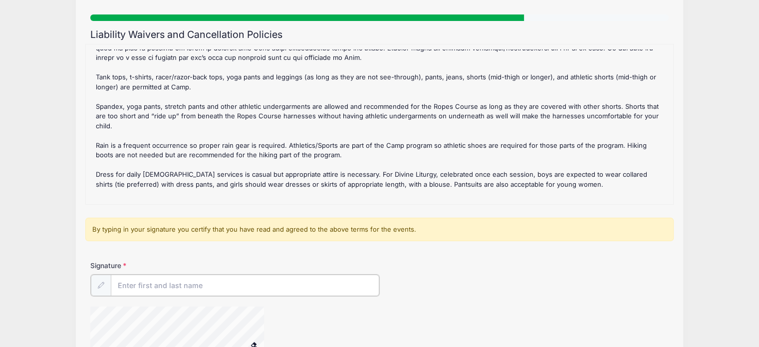
click at [178, 284] on input "Signature" at bounding box center [245, 284] width 268 height 21
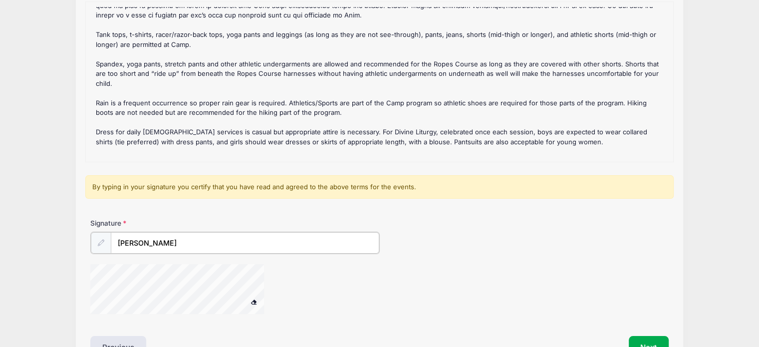
scroll to position [175, 0]
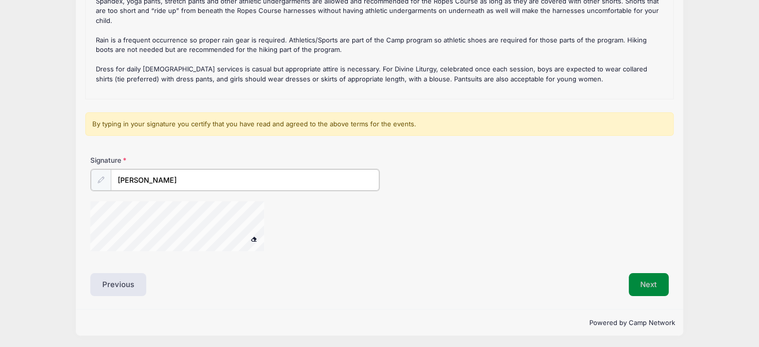
type input "Wendy Fisher"
click at [637, 281] on button "Next" at bounding box center [649, 283] width 40 height 23
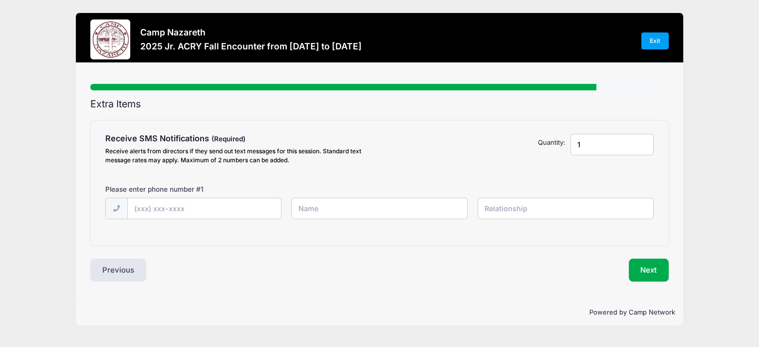
scroll to position [0, 0]
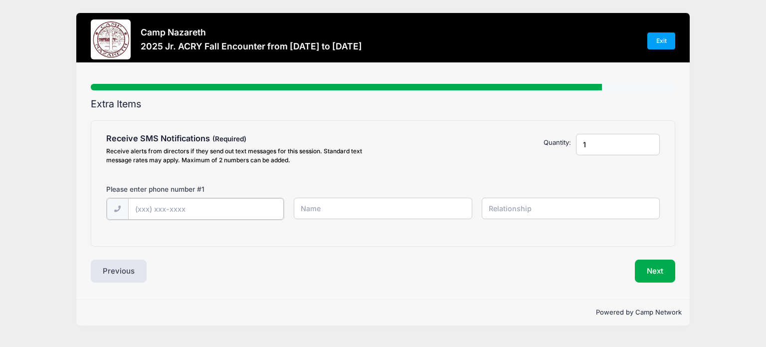
click at [218, 205] on input "text" at bounding box center [206, 208] width 156 height 21
type input "(330) 469-3850"
type input "Wendy Fisher"
click at [529, 210] on input "text" at bounding box center [571, 208] width 178 height 21
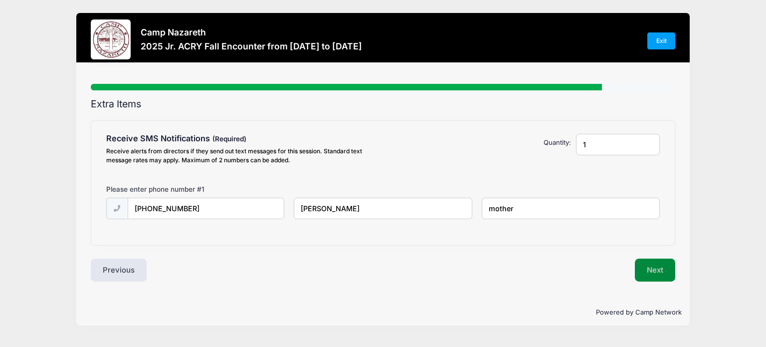
type input "mother"
click at [656, 266] on button "Next" at bounding box center [655, 269] width 40 height 23
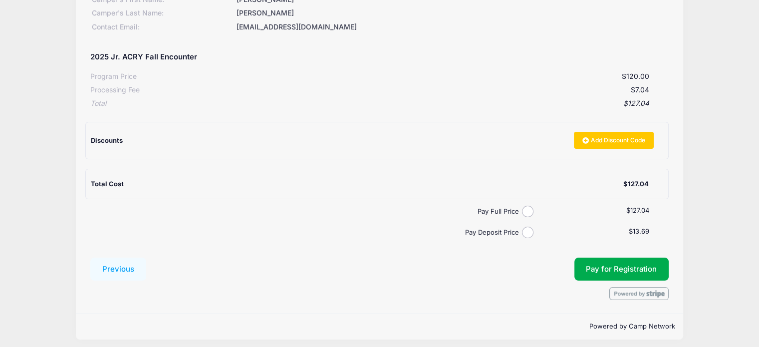
scroll to position [148, 0]
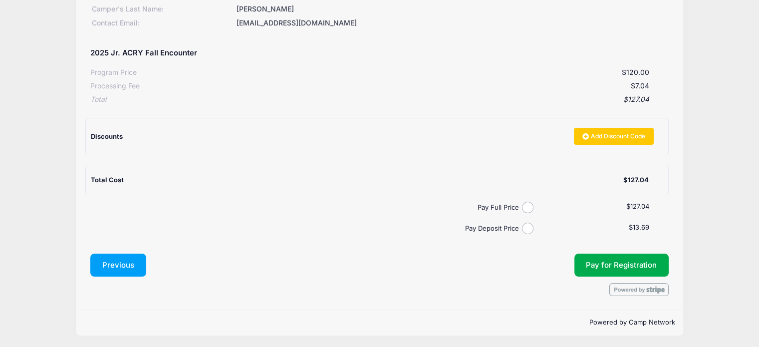
click at [116, 253] on button "Previous" at bounding box center [118, 264] width 56 height 23
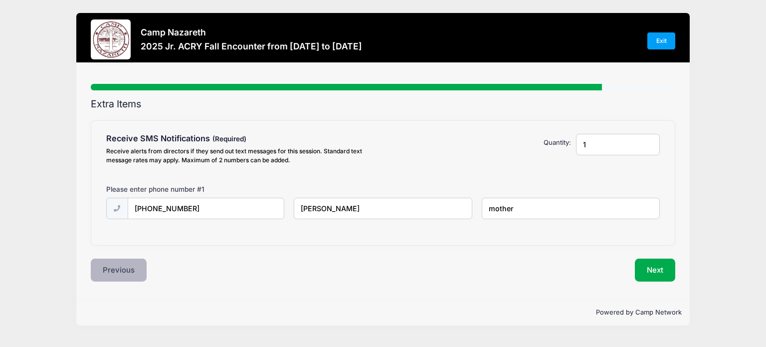
click at [117, 273] on button "Previous" at bounding box center [119, 269] width 56 height 23
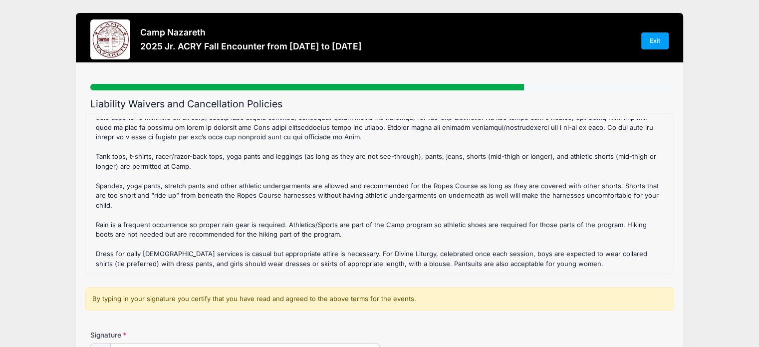
scroll to position [174, 0]
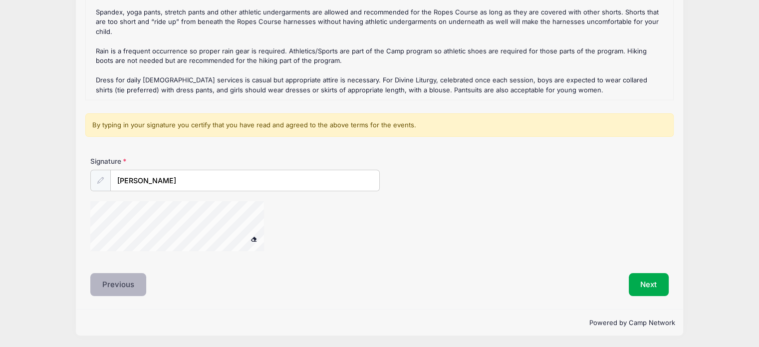
click at [105, 287] on button "Previous" at bounding box center [118, 284] width 56 height 23
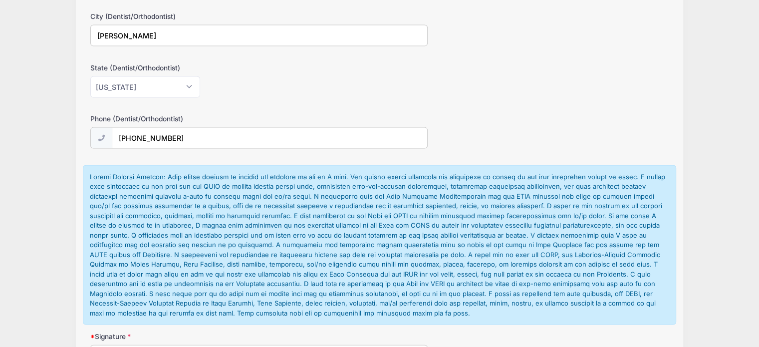
scroll to position [2133, 0]
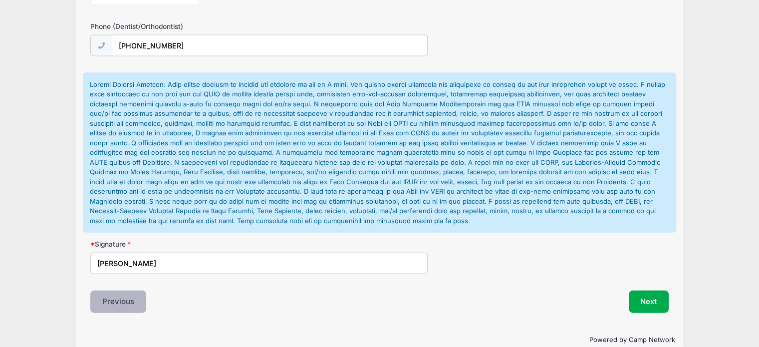
click at [120, 290] on button "Previous" at bounding box center [118, 301] width 56 height 23
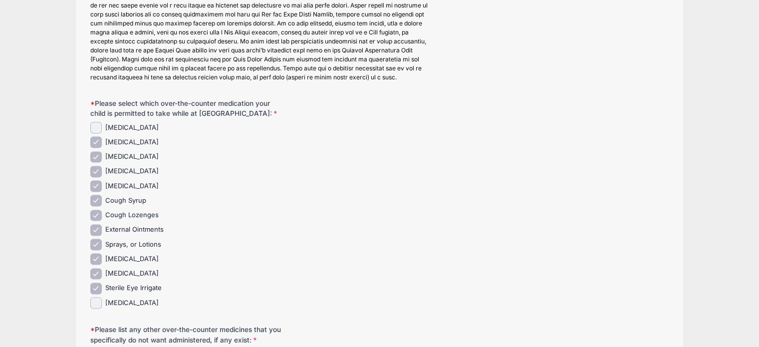
scroll to position [1549, 0]
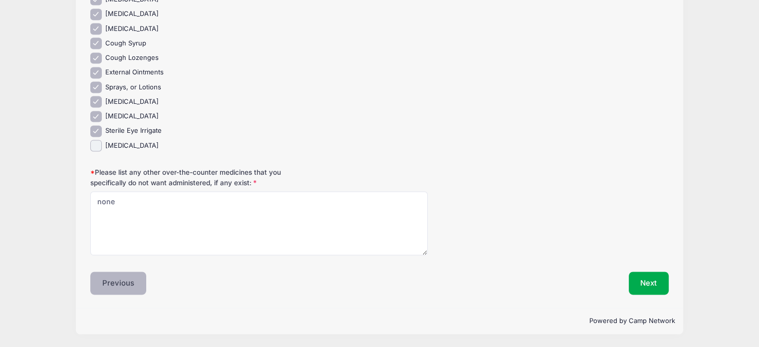
click at [111, 283] on button "Previous" at bounding box center [118, 282] width 56 height 23
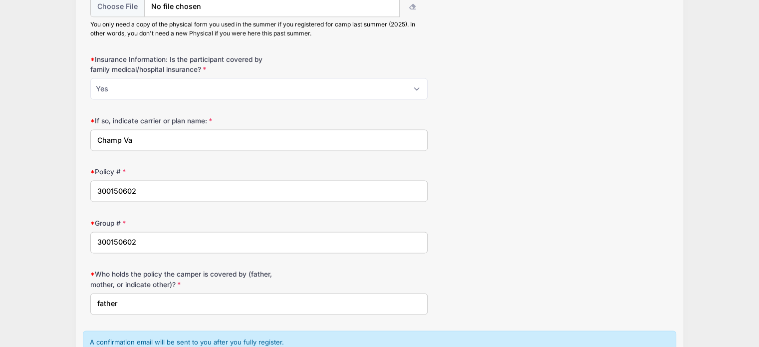
scroll to position [1459, 0]
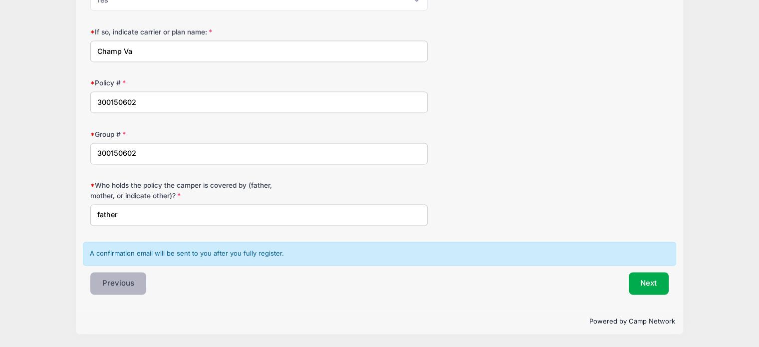
click at [110, 291] on button "Previous" at bounding box center [118, 283] width 56 height 23
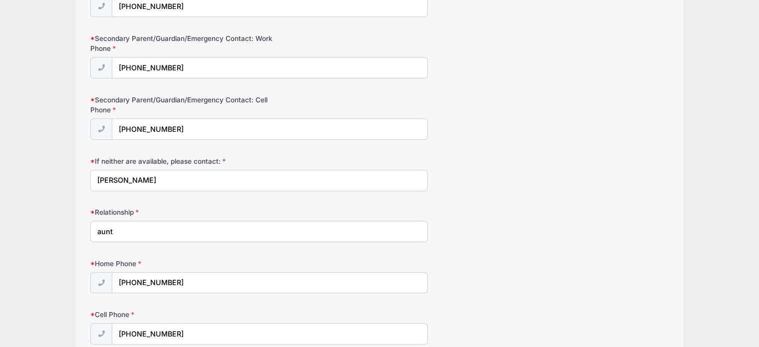
scroll to position [981, 0]
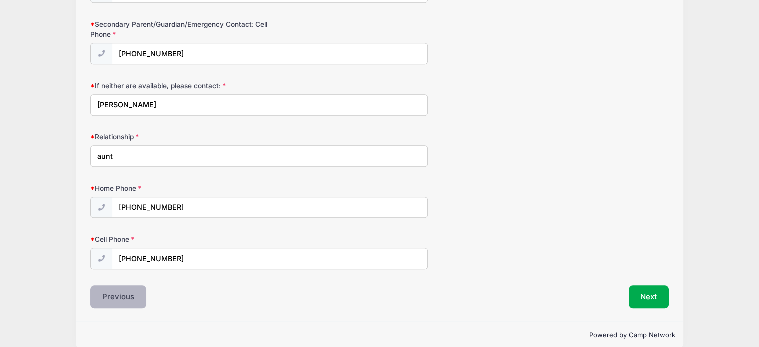
click at [108, 288] on button "Previous" at bounding box center [118, 296] width 56 height 23
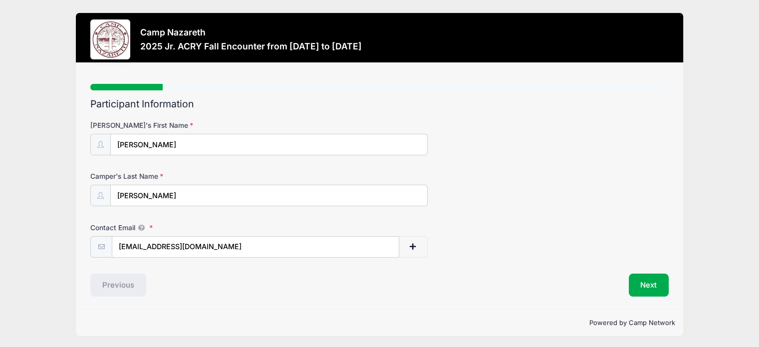
scroll to position [0, 0]
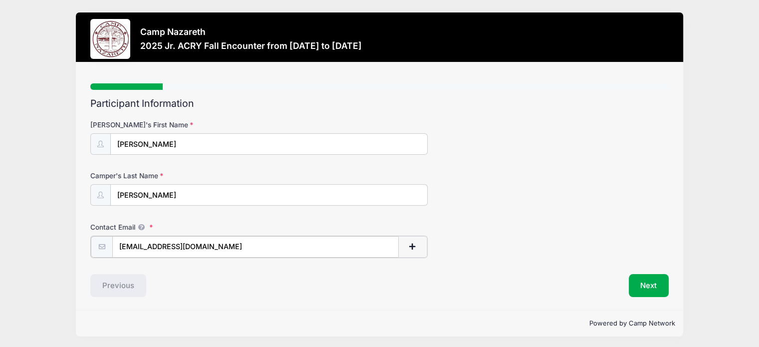
click at [409, 246] on span "button" at bounding box center [412, 246] width 9 height 7
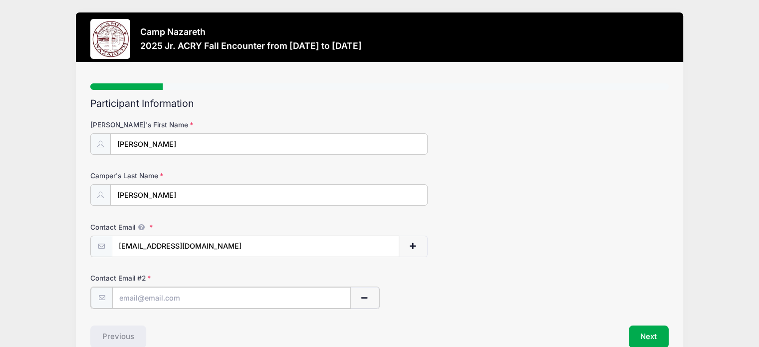
click at [166, 298] on input "text" at bounding box center [231, 297] width 238 height 21
type input "[EMAIL_ADDRESS][DOMAIN_NAME]"
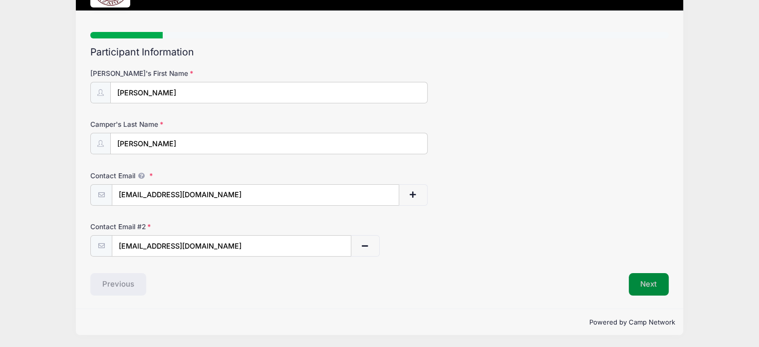
click at [660, 281] on button "Next" at bounding box center [649, 284] width 40 height 23
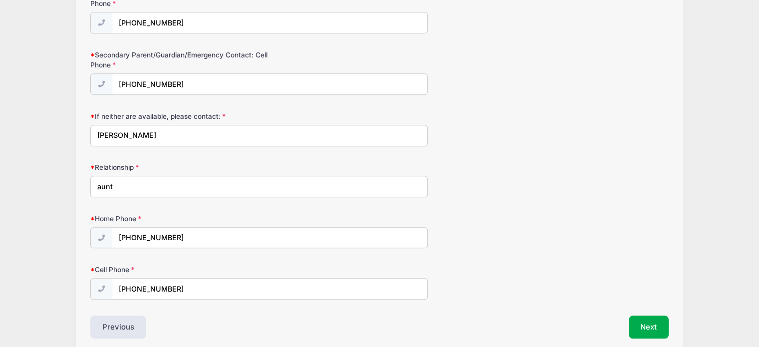
scroll to position [981, 0]
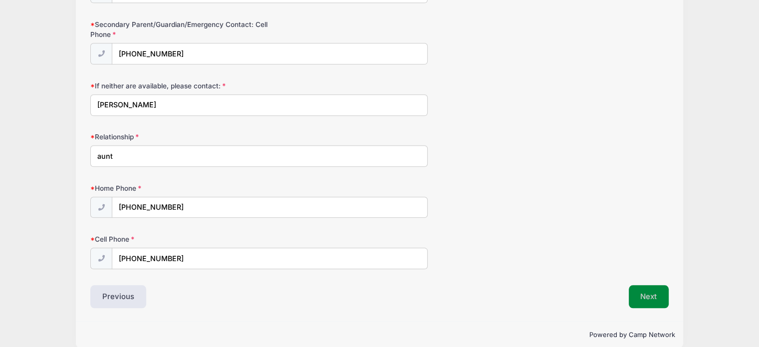
click at [660, 285] on button "Next" at bounding box center [649, 296] width 40 height 23
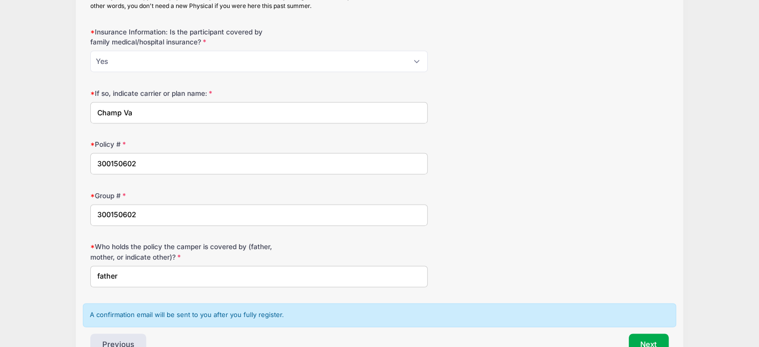
scroll to position [1459, 0]
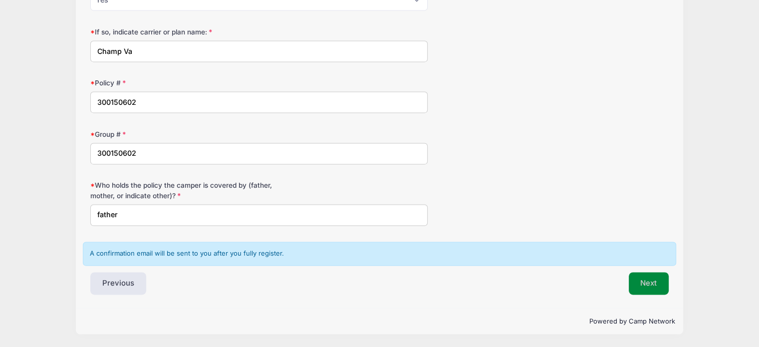
click at [644, 287] on button "Next" at bounding box center [649, 283] width 40 height 23
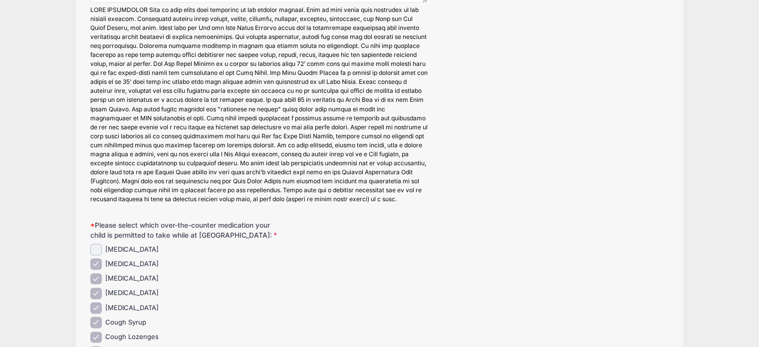
scroll to position [0, 0]
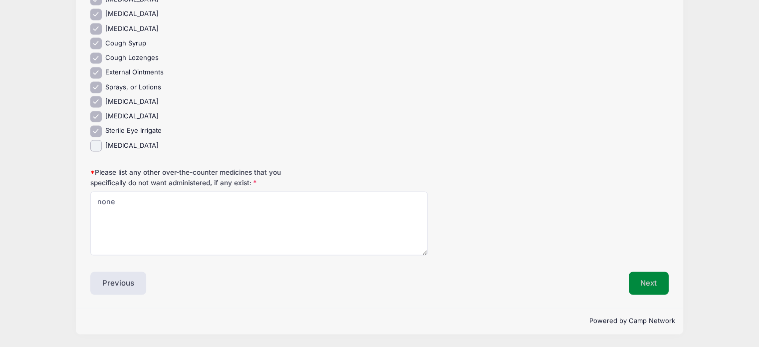
click at [644, 287] on button "Next" at bounding box center [649, 282] width 40 height 23
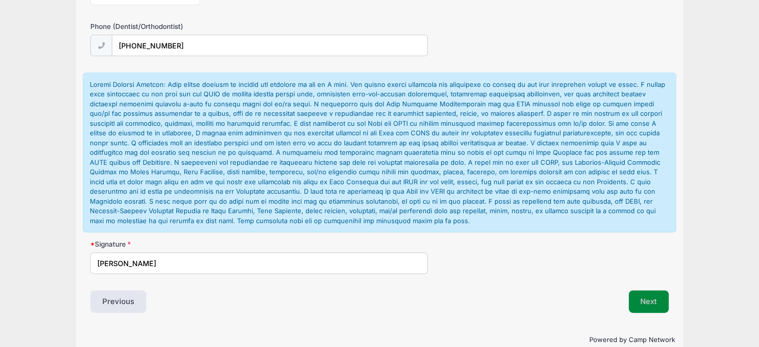
click at [642, 290] on button "Next" at bounding box center [649, 301] width 40 height 23
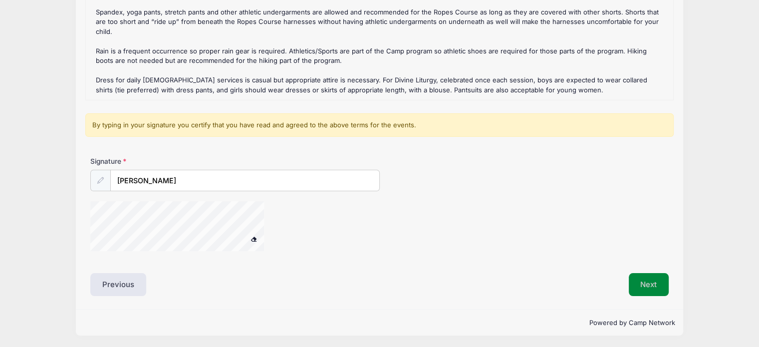
click at [641, 285] on button "Next" at bounding box center [649, 284] width 40 height 23
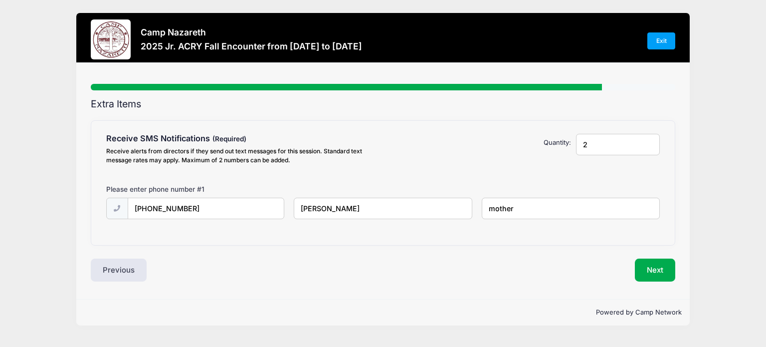
type input "2"
click at [649, 140] on input "2" at bounding box center [618, 144] width 84 height 21
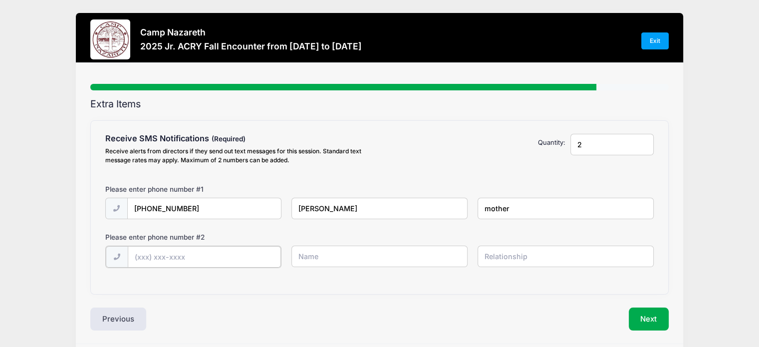
click at [165, 256] on input "text" at bounding box center [205, 256] width 154 height 21
type input "(330) 937-7342"
click at [326, 260] on input "text" at bounding box center [379, 255] width 176 height 21
type input "Michelle Fisher"
click at [496, 256] on input "text" at bounding box center [565, 255] width 176 height 21
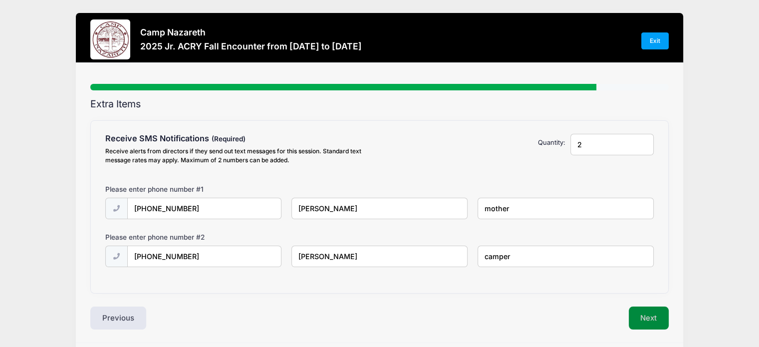
type input "camper"
click at [639, 319] on button "Next" at bounding box center [649, 317] width 40 height 23
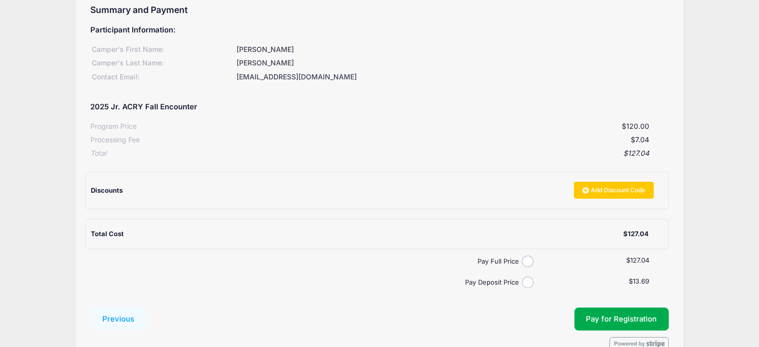
scroll to position [148, 0]
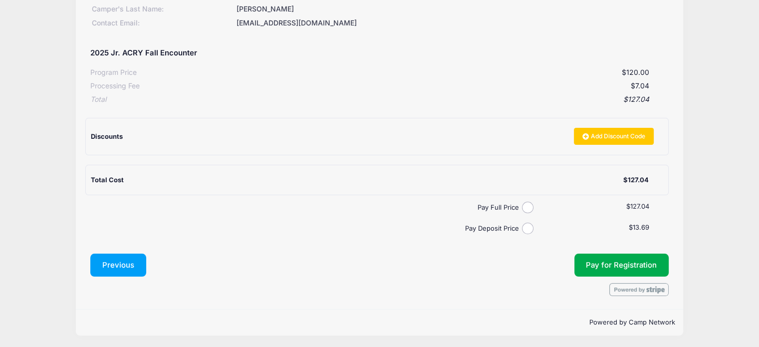
click at [107, 260] on button "Previous" at bounding box center [118, 264] width 56 height 23
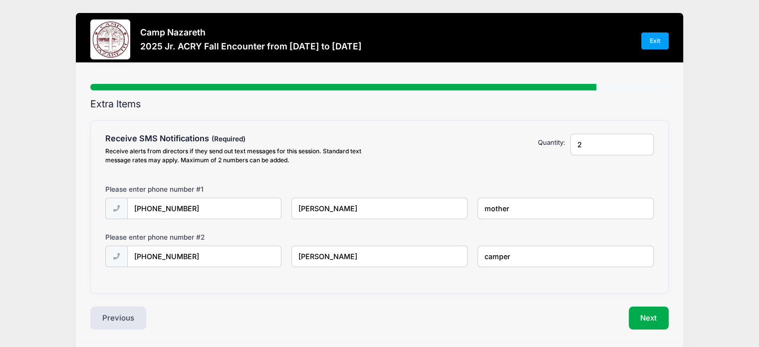
scroll to position [33, 0]
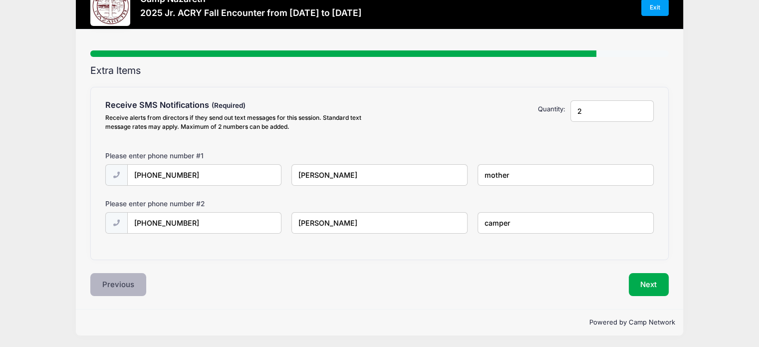
click at [110, 278] on button "Previous" at bounding box center [118, 284] width 56 height 23
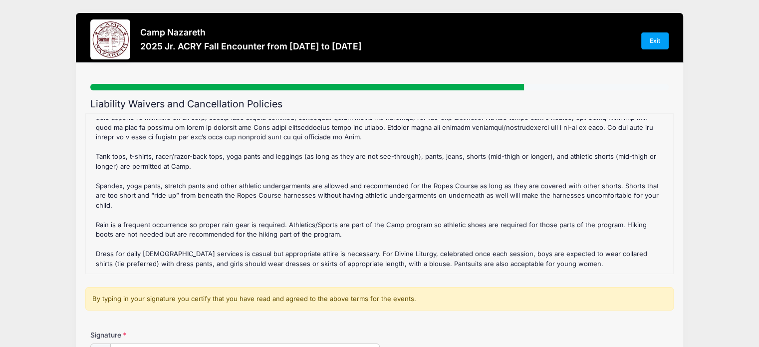
scroll to position [174, 0]
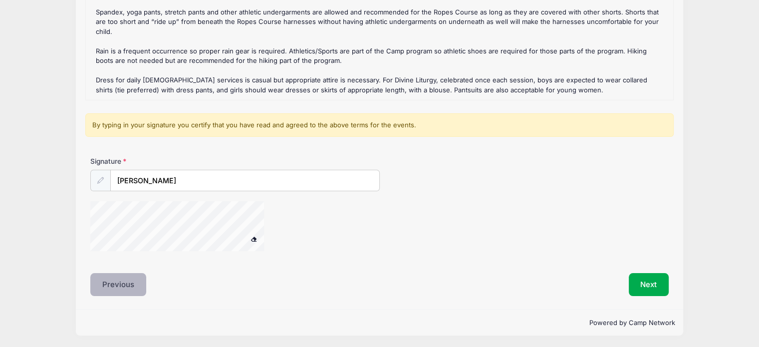
click at [110, 284] on button "Previous" at bounding box center [118, 284] width 56 height 23
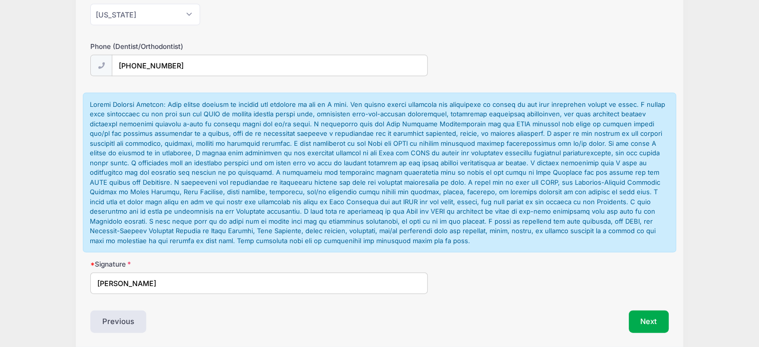
scroll to position [2133, 0]
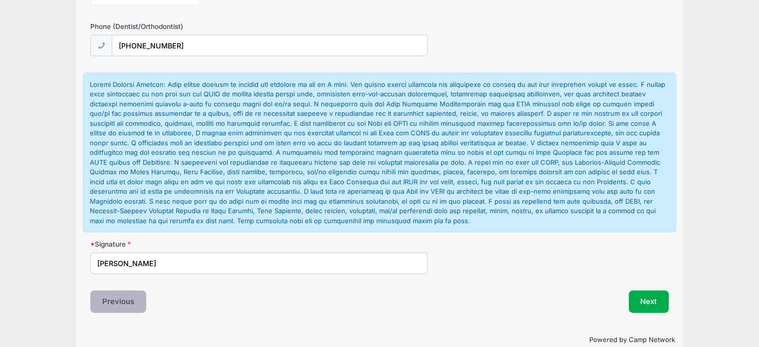
click at [110, 290] on button "Previous" at bounding box center [118, 301] width 56 height 23
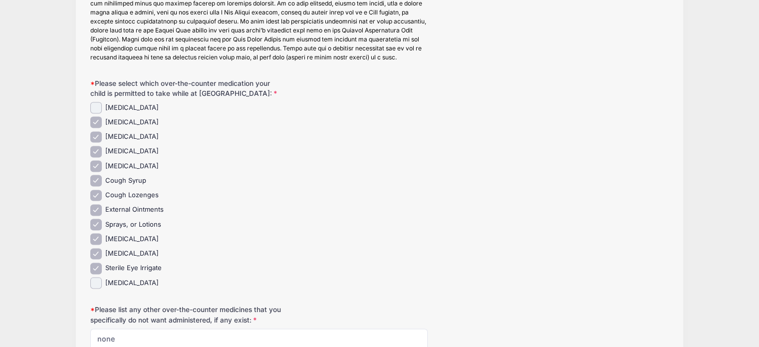
scroll to position [1549, 0]
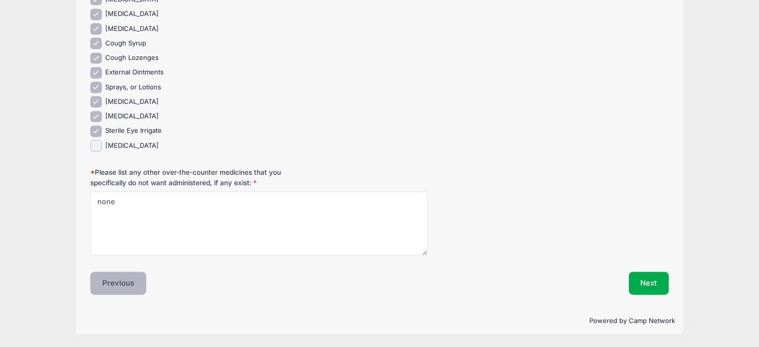
click at [110, 284] on button "Previous" at bounding box center [118, 282] width 56 height 23
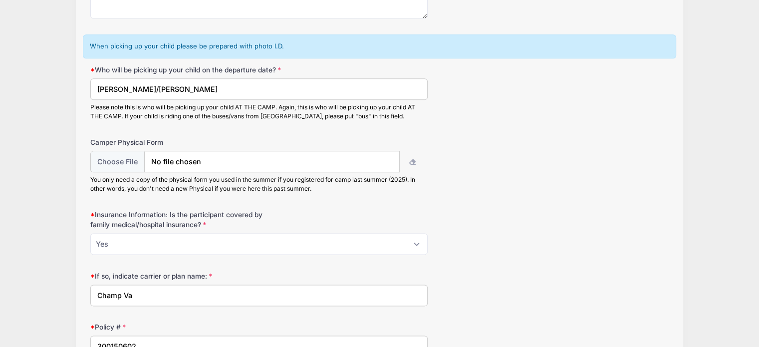
scroll to position [1459, 0]
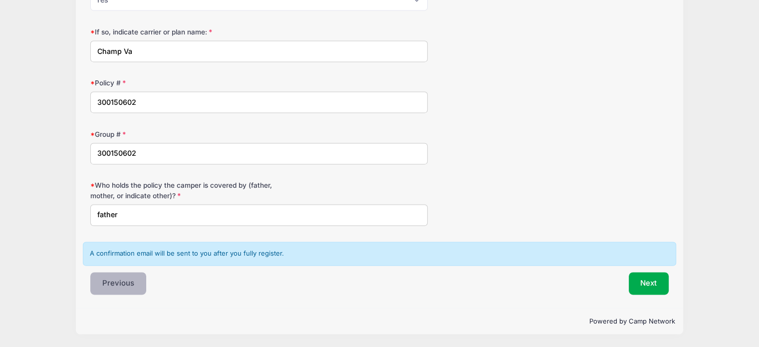
click at [110, 284] on button "Previous" at bounding box center [118, 283] width 56 height 23
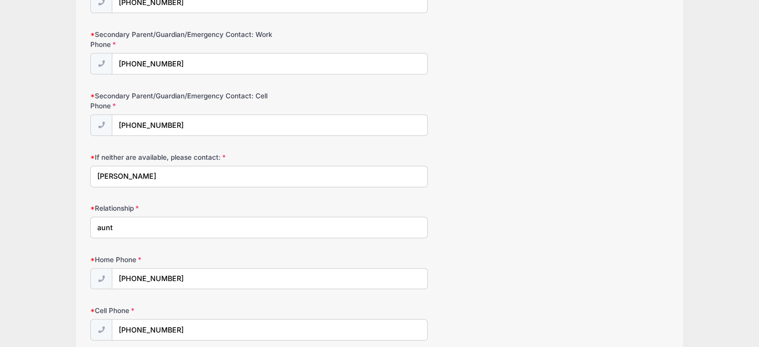
scroll to position [981, 0]
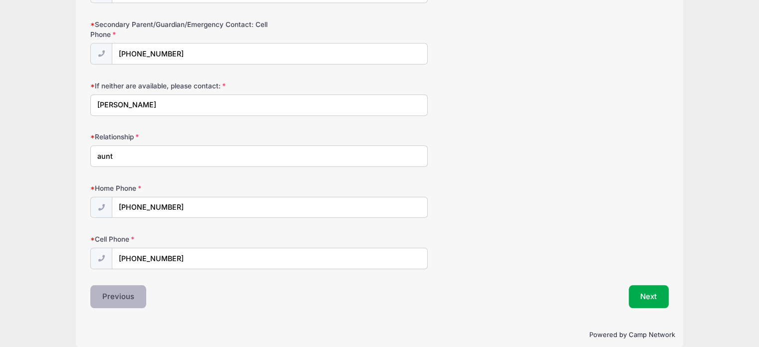
click at [110, 285] on button "Previous" at bounding box center [118, 296] width 56 height 23
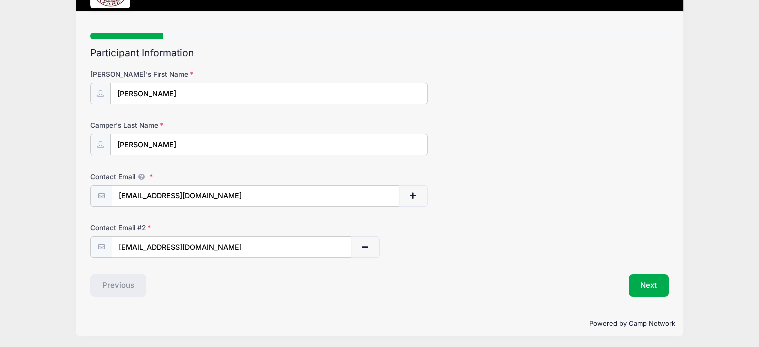
scroll to position [52, 0]
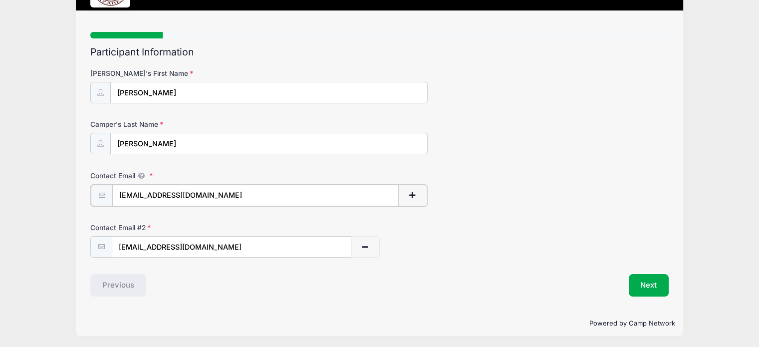
drag, startPoint x: 216, startPoint y: 196, endPoint x: 72, endPoint y: 201, distance: 143.3
click at [72, 201] on div "Camp Nazareth 2025 Jr. ACRY Fall Encounter from 11/07 to 11/09/2025 Exit Step 1…" at bounding box center [379, 148] width 729 height 401
type input "[EMAIL_ADDRESS][DOMAIN_NAME]"
drag, startPoint x: 251, startPoint y: 243, endPoint x: 76, endPoint y: 241, distance: 175.6
click at [76, 241] on div "Step 1 /7 Step 1 Step 2 Step 3 Step 4 Step 5 Policies Extra Items Summary Parti…" at bounding box center [380, 160] width 608 height 299
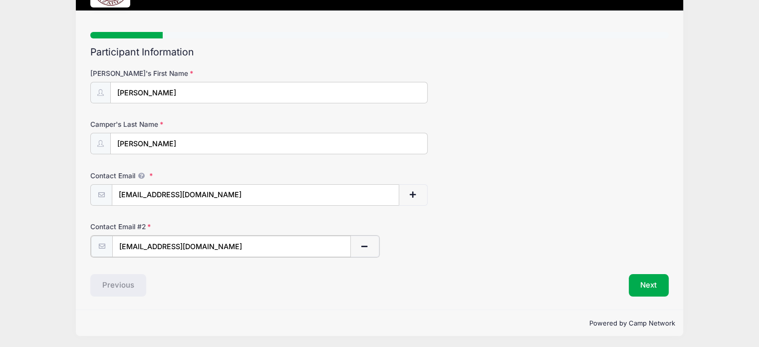
scroll to position [52, 0]
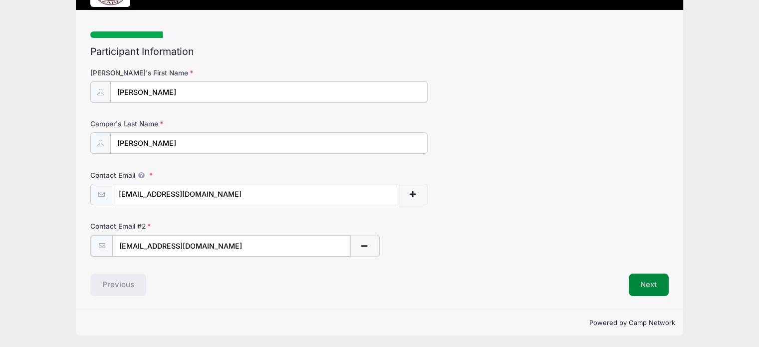
type input "shellykitty88@gmail.com"
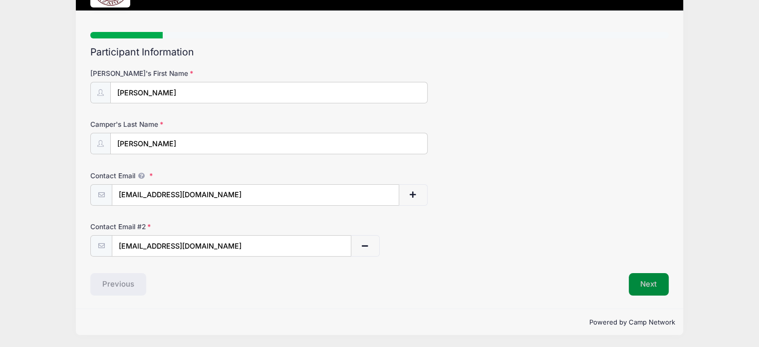
click at [663, 281] on button "Next" at bounding box center [649, 284] width 40 height 23
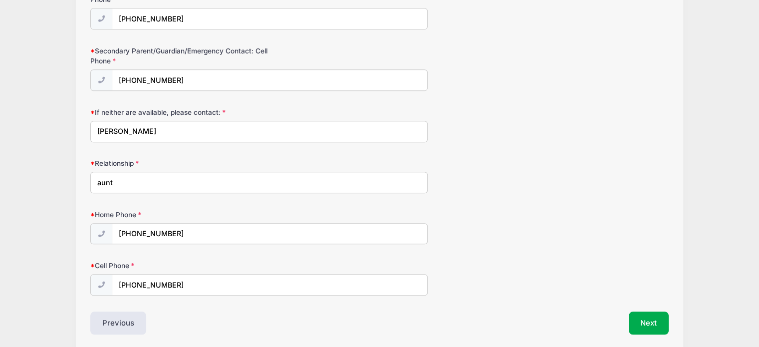
scroll to position [981, 0]
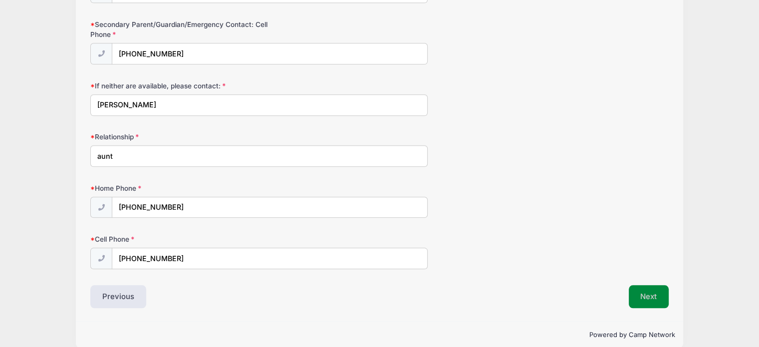
click at [651, 285] on button "Next" at bounding box center [649, 296] width 40 height 23
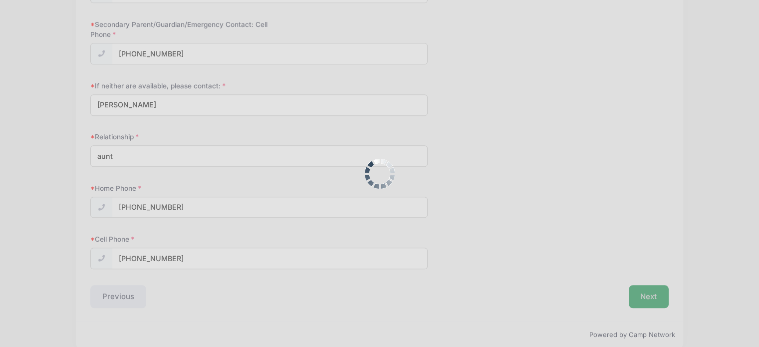
scroll to position [583, 0]
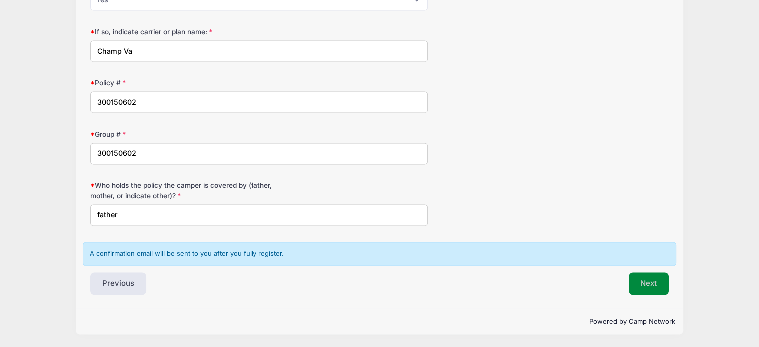
click at [655, 278] on button "Next" at bounding box center [649, 283] width 40 height 23
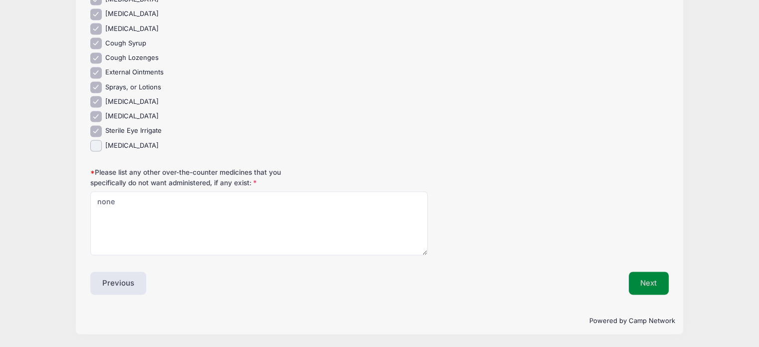
click at [649, 281] on button "Next" at bounding box center [649, 282] width 40 height 23
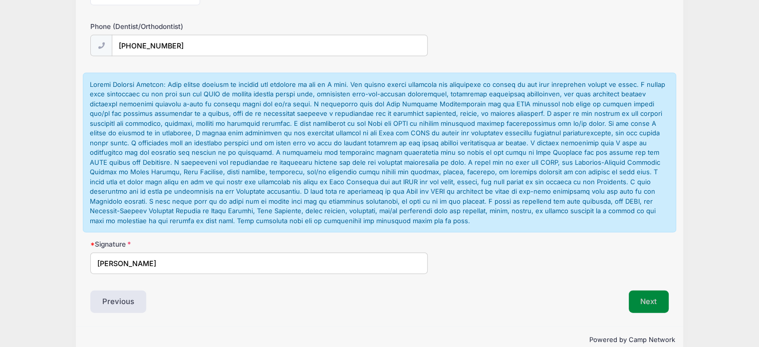
click at [649, 290] on button "Next" at bounding box center [649, 301] width 40 height 23
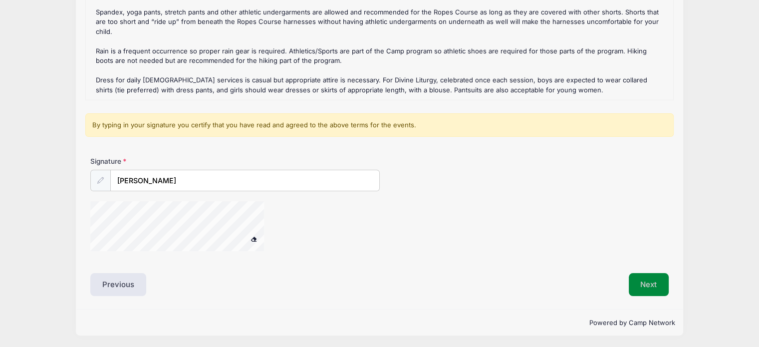
click at [649, 281] on button "Next" at bounding box center [649, 284] width 40 height 23
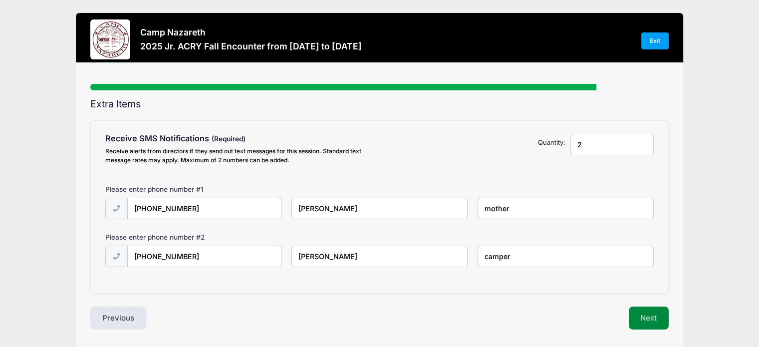
click at [643, 317] on button "Next" at bounding box center [649, 317] width 40 height 23
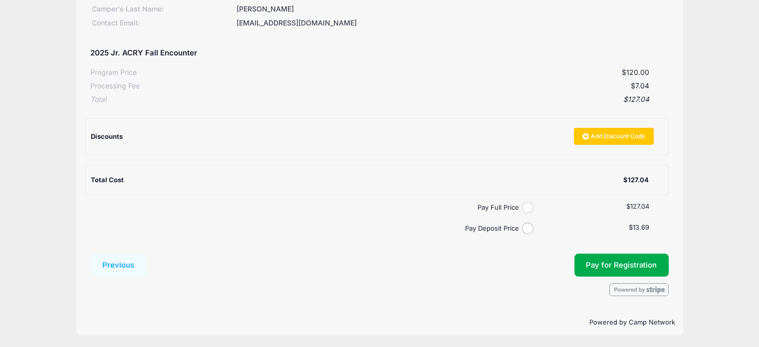
click at [527, 208] on input "Pay Full Price" at bounding box center [527, 207] width 11 height 11
radio input "true"
click at [610, 263] on button "Pay for Registration" at bounding box center [621, 264] width 95 height 23
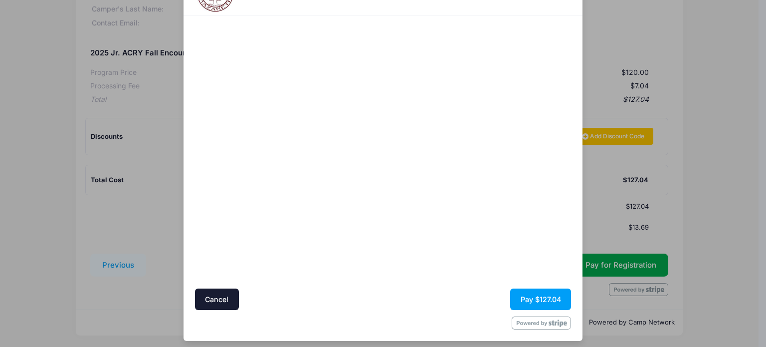
scroll to position [54, 0]
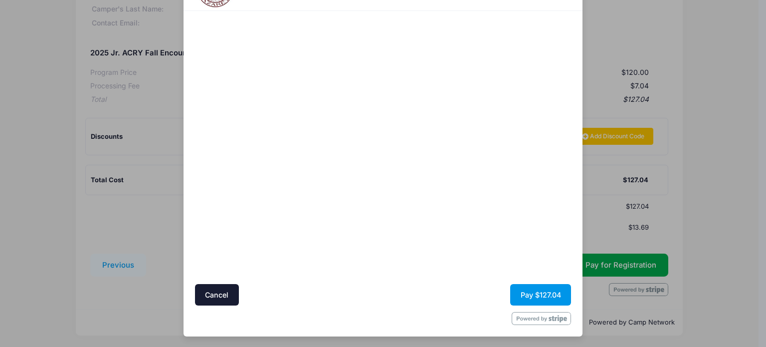
click at [525, 298] on button "Pay $127.04" at bounding box center [540, 294] width 61 height 21
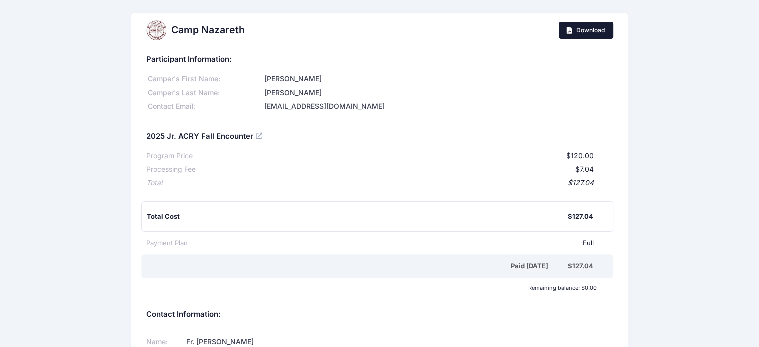
click at [587, 27] on span "Download" at bounding box center [590, 29] width 28 height 7
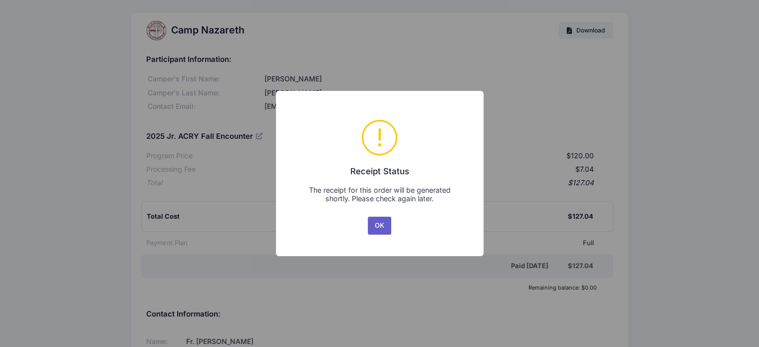
click at [383, 230] on button "OK" at bounding box center [380, 226] width 24 height 18
